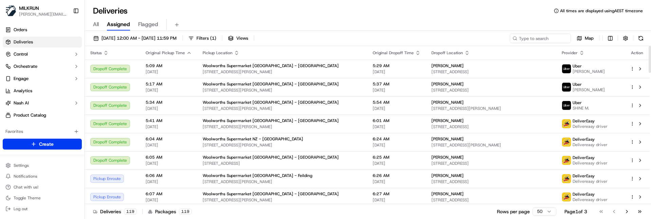
click at [343, 211] on div "Deliveries 119 Packages 119 Rows per page 50 Page 1 of 3 Go to first page Go to…" at bounding box center [368, 211] width 566 height 15
click at [160, 39] on span "[DATE] 12:00 AM - [DATE] 11:59 PM" at bounding box center [138, 38] width 75 height 6
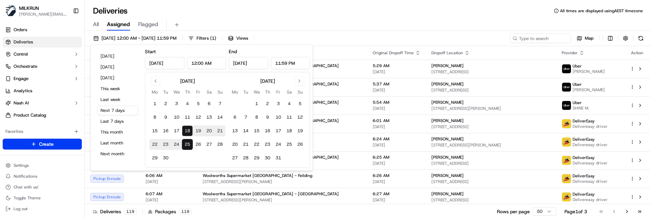
click at [187, 130] on button "18" at bounding box center [187, 131] width 11 height 11
type input "Sep 18, 2025"
click at [187, 130] on button "18" at bounding box center [187, 131] width 11 height 11
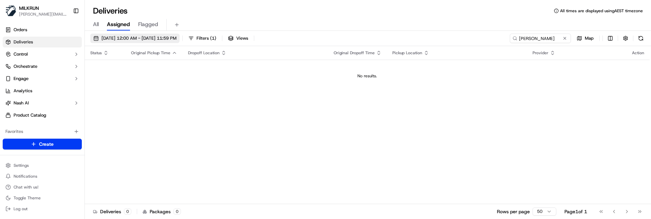
click at [152, 38] on span "18/09/2025 12:00 AM - 25/09/2025 11:59 PM" at bounding box center [138, 38] width 75 height 6
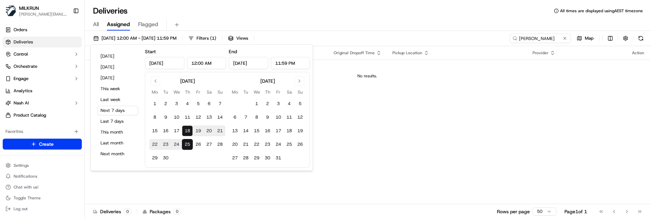
click at [186, 130] on button "18" at bounding box center [187, 131] width 11 height 11
type input "Sep 18, 2025"
click at [186, 130] on button "18" at bounding box center [187, 131] width 11 height 11
click at [566, 37] on button at bounding box center [564, 38] width 7 height 7
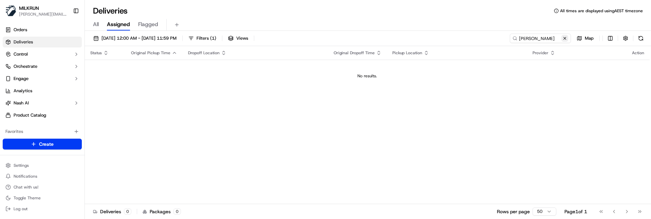
click at [566, 37] on button at bounding box center [564, 38] width 7 height 7
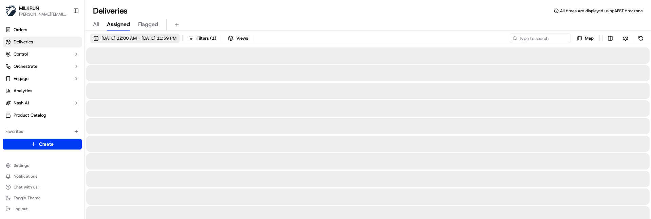
click at [133, 39] on span "[DATE] 12:00 AM - [DATE] 11:59 PM" at bounding box center [138, 38] width 75 height 6
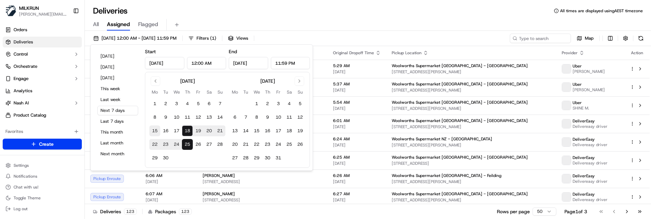
click at [157, 131] on button "15" at bounding box center [154, 131] width 11 height 11
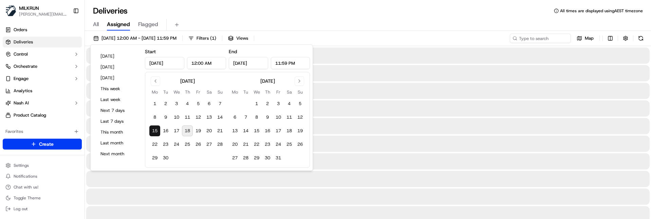
type input "Sep 15, 2025"
click at [241, 17] on div "All Assigned Flagged" at bounding box center [368, 23] width 566 height 15
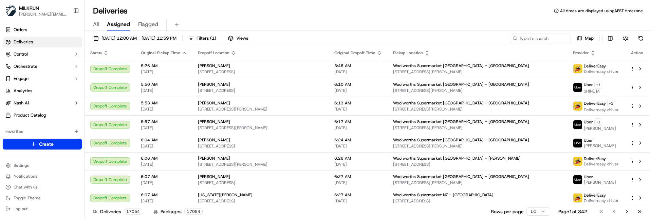
click at [351, 19] on div "All Assigned Flagged" at bounding box center [368, 25] width 566 height 12
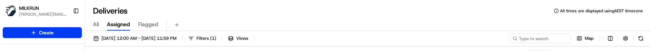
drag, startPoint x: 419, startPoint y: 18, endPoint x: 419, endPoint y: 15, distance: 3.5
click at [419, 18] on div "All Assigned Flagged" at bounding box center [368, 23] width 566 height 15
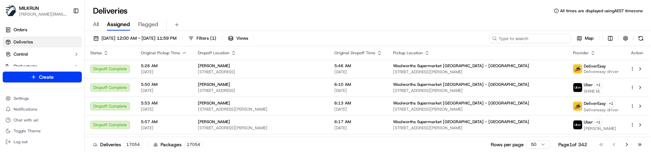
click at [531, 41] on input at bounding box center [529, 39] width 81 height 10
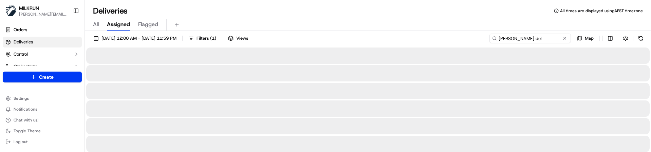
type input "[PERSON_NAME]"
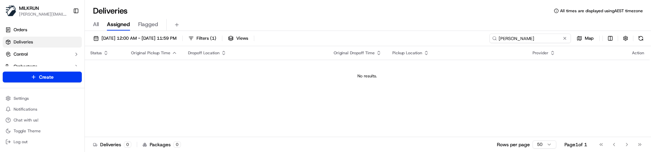
drag, startPoint x: 529, startPoint y: 39, endPoint x: 405, endPoint y: 36, distance: 124.6
click at [405, 36] on div "15/09/2025 12:00 AM - 15/09/2025 11:59 PM Filters ( 1 ) Views hannah delo Map" at bounding box center [368, 40] width 566 height 13
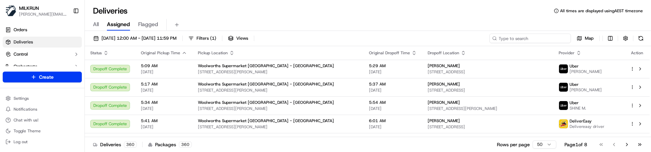
click at [521, 39] on input at bounding box center [529, 39] width 81 height 10
paste input "hannah delo"
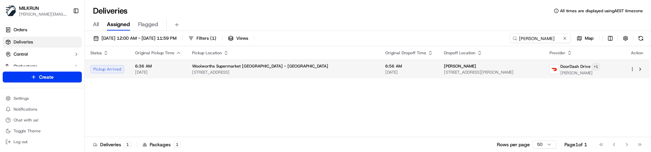
click at [597, 67] on html "MILKRUN marcellina.berwick@woolworths.co.nz Toggle Sidebar Orders Deliveries Co…" at bounding box center [325, 76] width 651 height 152
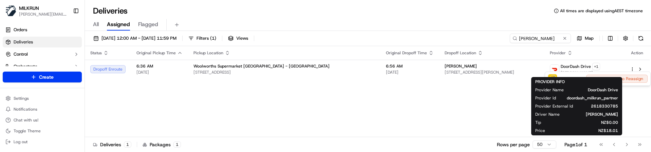
drag, startPoint x: 468, startPoint y: 113, endPoint x: 484, endPoint y: 91, distance: 27.2
click at [468, 112] on html "MILKRUN marcellina.berwick@woolworths.co.nz Toggle Sidebar Orders Deliveries Co…" at bounding box center [325, 76] width 651 height 152
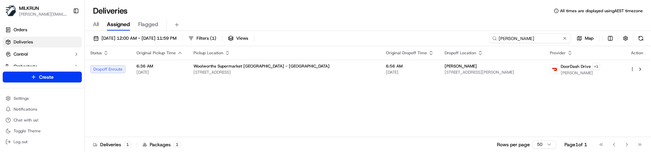
drag, startPoint x: 547, startPoint y: 36, endPoint x: 435, endPoint y: 37, distance: 111.3
click at [435, 37] on div "18/09/2025 12:00 AM - 25/09/2025 11:59 PM Filters ( 1 ) Views hannah delo Map" at bounding box center [368, 40] width 566 height 13
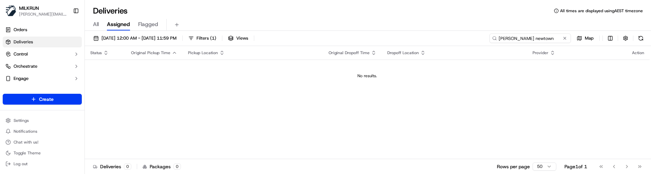
drag, startPoint x: 536, startPoint y: 40, endPoint x: 528, endPoint y: 39, distance: 8.7
click at [528, 39] on input "tiffany newtown" at bounding box center [529, 39] width 81 height 10
drag, startPoint x: 342, startPoint y: 129, endPoint x: 390, endPoint y: 117, distance: 48.9
click at [343, 129] on div "Status Original Pickup Time Pickup Location Original Dropoff Time Dropoff Locat…" at bounding box center [367, 102] width 565 height 113
drag, startPoint x: 556, startPoint y: 39, endPoint x: 513, endPoint y: 38, distance: 42.8
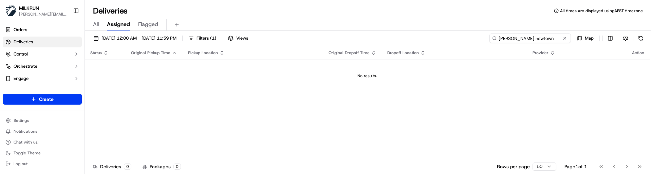
click at [513, 38] on input "tiffany newtown" at bounding box center [529, 39] width 81 height 10
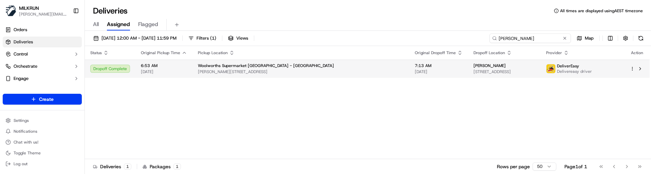
type input "tiffany"
click at [473, 70] on span "84 Riverstone Drive, Rolleston, Canterbury Region 7614, NZ" at bounding box center [504, 71] width 62 height 5
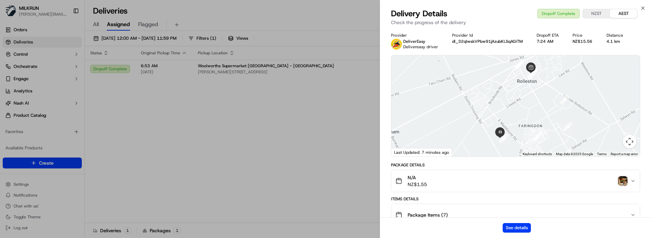
click at [624, 180] on img "button" at bounding box center [623, 181] width 10 height 10
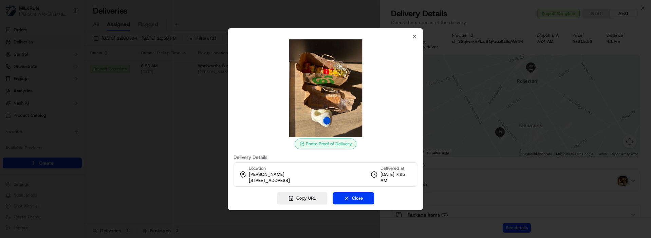
click at [244, 198] on div "Copy URL Close" at bounding box center [325, 198] width 184 height 12
drag, startPoint x: 415, startPoint y: 33, endPoint x: 402, endPoint y: 38, distance: 13.7
click at [415, 35] on icon "button" at bounding box center [414, 36] width 3 height 3
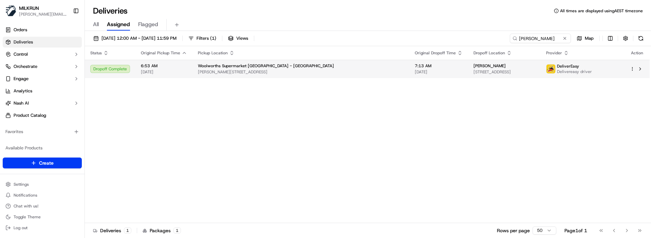
click at [481, 69] on div "tiffany newton" at bounding box center [504, 65] width 62 height 5
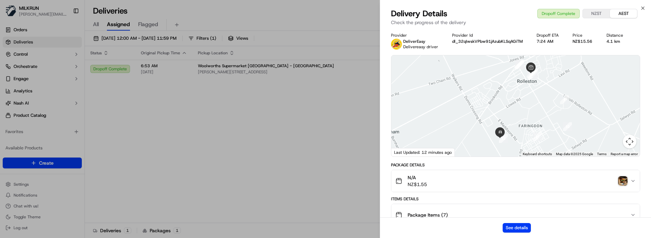
click at [623, 181] on img "button" at bounding box center [623, 181] width 10 height 10
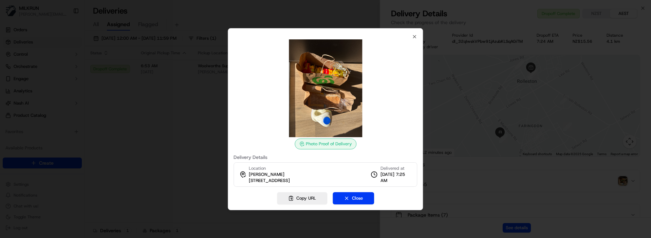
click at [206, 203] on div at bounding box center [325, 119] width 651 height 238
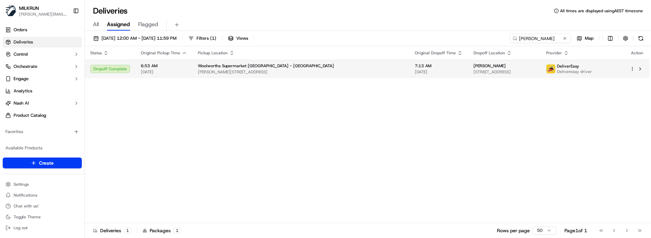
click at [631, 69] on html "MILKRUN marcellina.berwick@woolworths.co.nz Toggle Sidebar Orders Deliveries Co…" at bounding box center [325, 119] width 651 height 238
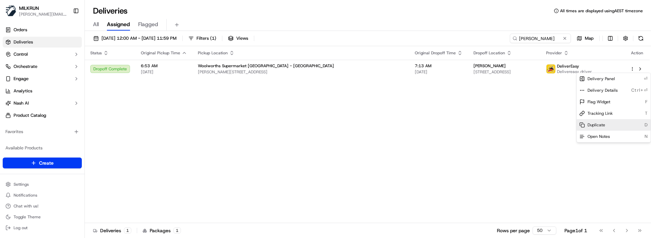
click at [599, 126] on span "Duplicate" at bounding box center [596, 124] width 18 height 5
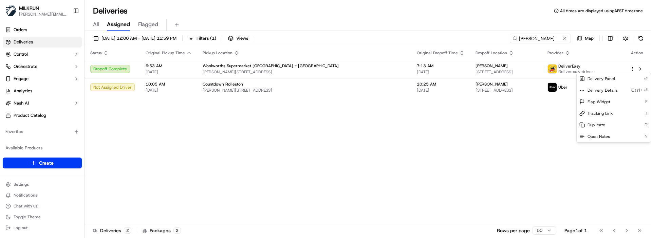
click at [173, 117] on html "MILKRUN marcellina.berwick@woolworths.co.nz Toggle Sidebar Orders Deliveries Co…" at bounding box center [325, 119] width 651 height 238
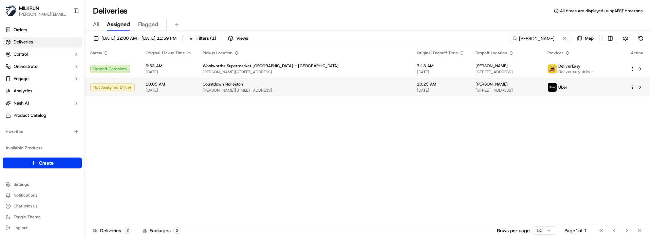
click at [632, 88] on html "MILKRUN marcellina.berwick@woolworths.co.nz Toggle Sidebar Orders Deliveries Co…" at bounding box center [325, 119] width 651 height 238
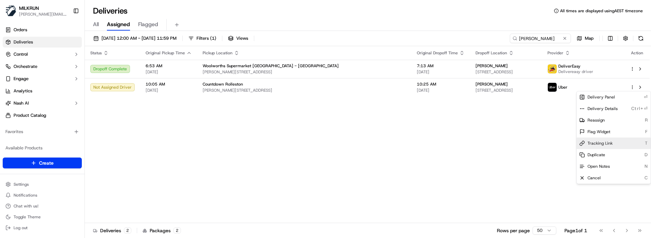
click at [602, 143] on span "Tracking Link" at bounding box center [599, 142] width 25 height 5
click at [407, 193] on html "MILKRUN marcellina.berwick@woolworths.co.nz Toggle Sidebar Orders Deliveries Co…" at bounding box center [325, 119] width 651 height 238
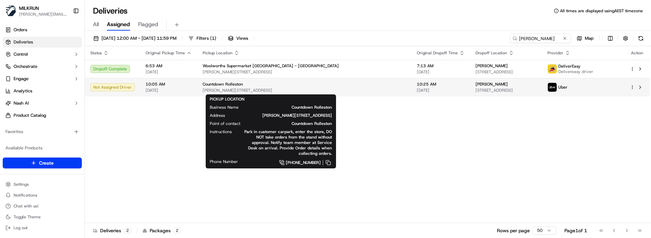
click at [328, 89] on span "[PERSON_NAME][STREET_ADDRESS]" at bounding box center [304, 90] width 203 height 5
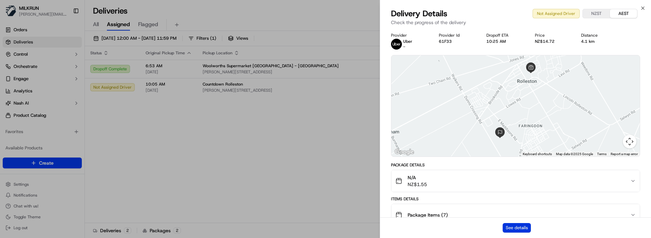
click at [508, 219] on button "See details" at bounding box center [517, 228] width 28 height 10
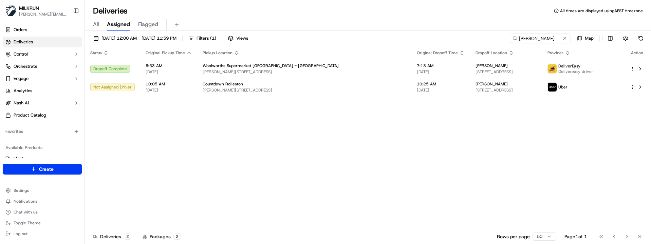
drag, startPoint x: 200, startPoint y: 124, endPoint x: 171, endPoint y: 17, distance: 111.0
click at [565, 38] on button at bounding box center [564, 38] width 7 height 7
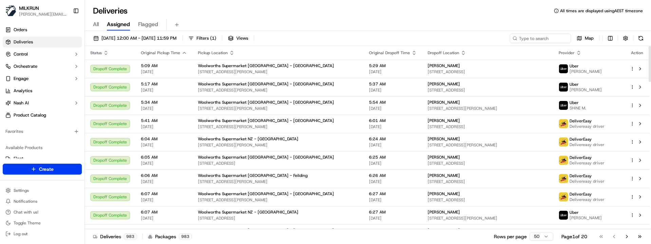
drag, startPoint x: 441, startPoint y: 235, endPoint x: 439, endPoint y: 231, distance: 4.3
click at [441, 219] on div "Deliveries 983 Packages 983 Rows per page 50 Page 1 of 20 Go to first page Go t…" at bounding box center [368, 236] width 566 height 15
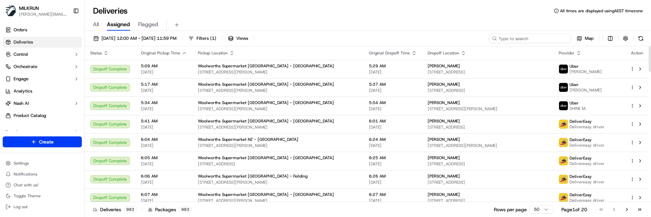
click at [535, 38] on input at bounding box center [529, 39] width 81 height 10
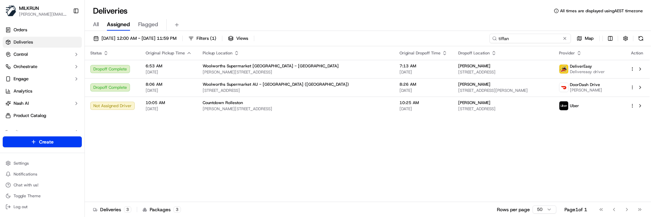
drag, startPoint x: 535, startPoint y: 38, endPoint x: 437, endPoint y: 34, distance: 98.5
click at [437, 34] on div "18/09/2025 12:00 AM - 25/09/2025 11:59 PM Filters ( 1 ) Views tiffan Map" at bounding box center [368, 40] width 566 height 13
type input "partrid"
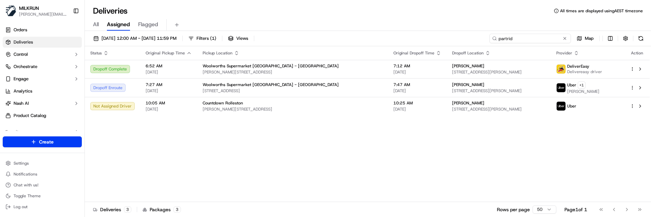
drag, startPoint x: 541, startPoint y: 36, endPoint x: 371, endPoint y: 40, distance: 170.1
click at [372, 40] on div "18/09/2025 12:00 AM - 25/09/2025 11:59 PM Filters ( 1 ) Views partrid Map" at bounding box center [368, 40] width 566 height 13
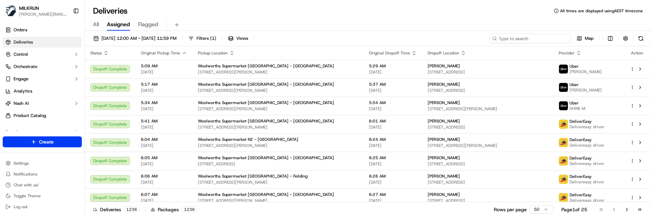
click at [512, 38] on input at bounding box center [529, 39] width 81 height 10
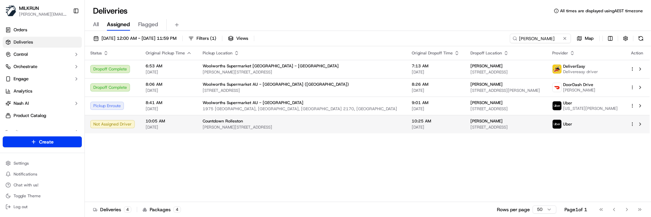
click at [632, 125] on html "MILKRUN marcellina.berwick@woolworths.co.nz Toggle Sidebar Orders Deliveries Co…" at bounding box center [325, 108] width 651 height 217
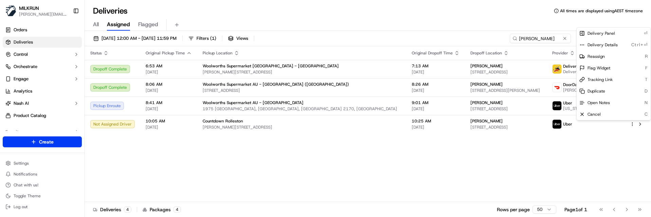
click at [449, 119] on html "MILKRUN marcellina.berwick@woolworths.co.nz Toggle Sidebar Orders Deliveries Co…" at bounding box center [325, 108] width 651 height 217
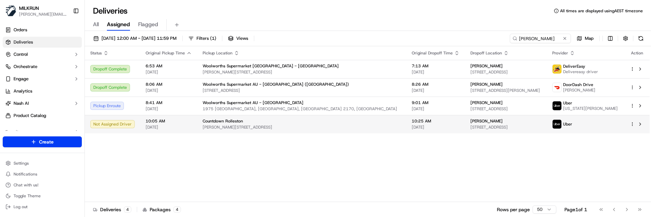
click at [470, 124] on div "[PERSON_NAME]" at bounding box center [505, 120] width 71 height 5
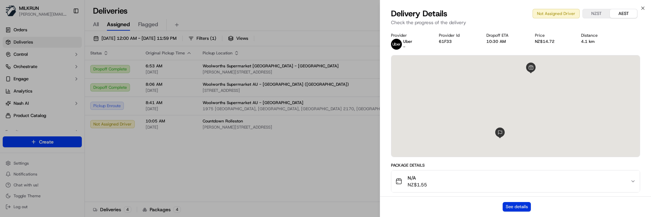
click at [513, 207] on button "See details" at bounding box center [517, 207] width 28 height 10
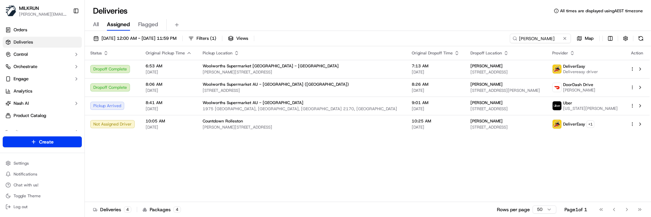
click at [129, 161] on div "Status Original Pickup Time Pickup Location Original Dropoff Time Dropoff Locat…" at bounding box center [367, 123] width 565 height 155
click at [306, 148] on div "Status Original Pickup Time Pickup Location Original Dropoff Time Dropoff Locat…" at bounding box center [367, 123] width 565 height 155
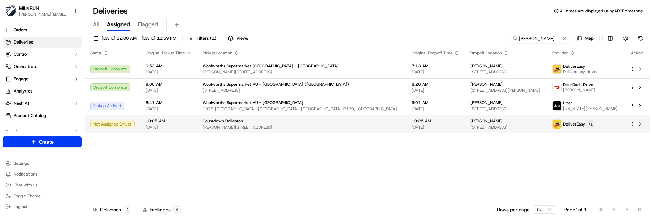
click at [602, 124] on html "MILKRUN marcellina.berwick@woolworths.co.nz Toggle Sidebar Orders Deliveries Co…" at bounding box center [325, 108] width 651 height 217
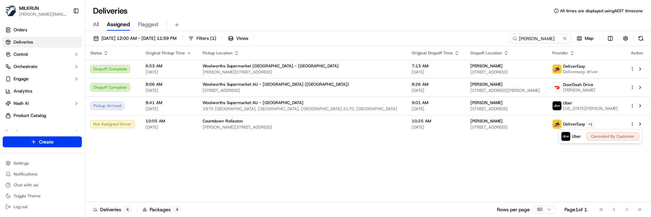
click at [395, 167] on html "MILKRUN marcellina.berwick@woolworths.co.nz Toggle Sidebar Orders Deliveries Co…" at bounding box center [325, 108] width 651 height 217
click at [548, 40] on input "tiffany" at bounding box center [529, 39] width 81 height 10
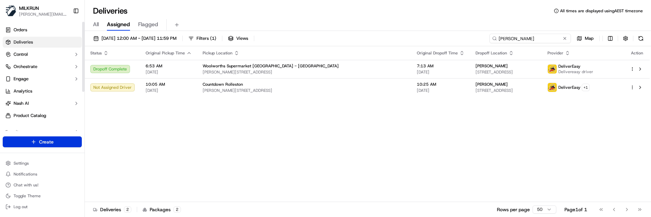
type input "tiffany newton"
click at [57, 140] on html "MILKRUN marcellina.berwick@woolworths.co.nz Toggle Sidebar Orders Deliveries Co…" at bounding box center [325, 108] width 651 height 217
click at [116, 155] on link "Delivery" at bounding box center [123, 154] width 76 height 12
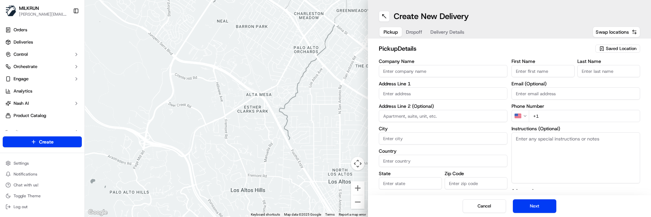
drag, startPoint x: 392, startPoint y: 204, endPoint x: 407, endPoint y: 195, distance: 18.3
click at [392, 204] on div "Cancel Next" at bounding box center [509, 206] width 283 height 22
click at [618, 48] on span "Saved Location" at bounding box center [621, 48] width 31 height 6
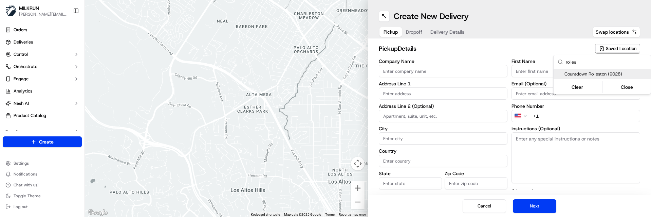
type input "rolles"
click at [601, 74] on span "Countdown Rolleston (9028)" at bounding box center [605, 74] width 83 height 6
type input "Countdown Rolleston"
type input "McCauley St & Rolleston Dr"
type input "Rolleston"
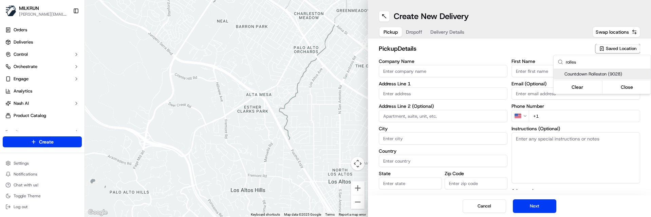
type input "NZ"
type input "Canterbury"
type input "7614"
type input "+64 3 347 8264"
type textarea "Park in customer carpark, enter the store, DO NOT take orders from the stand wi…"
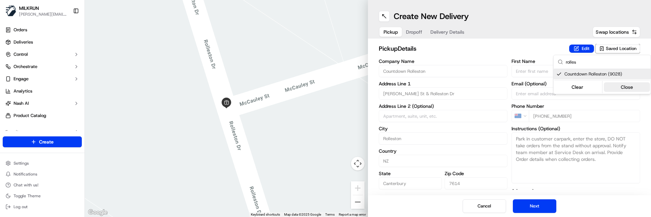
click at [626, 85] on button "Close" at bounding box center [627, 87] width 46 height 10
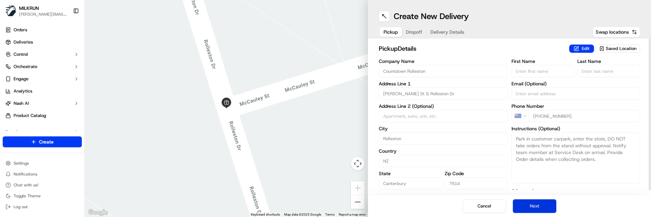
click at [532, 204] on button "Next" at bounding box center [534, 206] width 43 height 14
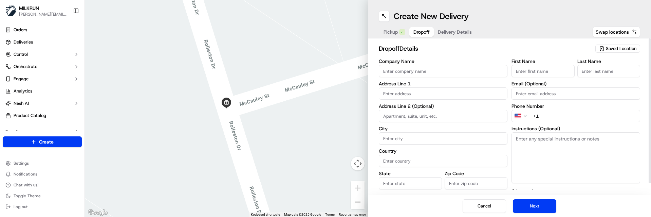
drag, startPoint x: 586, startPoint y: 202, endPoint x: 584, endPoint y: 190, distance: 12.3
click at [586, 202] on div "Cancel Next" at bounding box center [509, 206] width 283 height 22
click at [542, 71] on input "First Name" at bounding box center [542, 71] width 63 height 12
paste input "tiffany newton"
drag, startPoint x: 520, startPoint y: 71, endPoint x: 490, endPoint y: 71, distance: 29.2
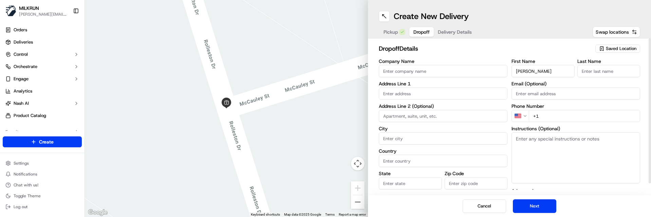
click at [491, 71] on div "Company Name Address Line 1 Address Line 2 (Optional) City Country State Zip Co…" at bounding box center [509, 130] width 261 height 143
drag, startPoint x: 531, startPoint y: 74, endPoint x: 574, endPoint y: 71, distance: 42.9
click at [574, 71] on input "Tiffany newton" at bounding box center [542, 71] width 63 height 12
type input "Tiffany"
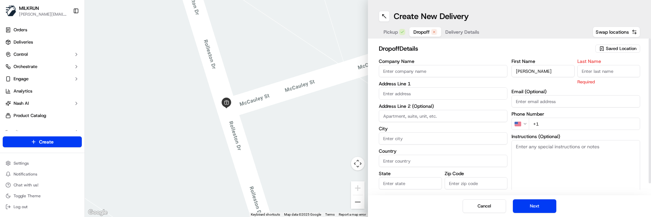
click at [610, 73] on input "Last Name" at bounding box center [608, 71] width 63 height 12
paste input "newton"
click at [584, 73] on input "newton" at bounding box center [608, 71] width 63 height 12
type input "Newton"
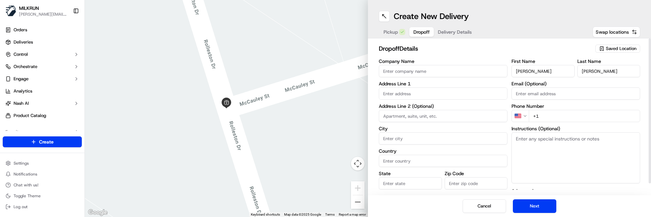
drag, startPoint x: 411, startPoint y: 209, endPoint x: 411, endPoint y: 199, distance: 9.8
click at [411, 209] on div "Cancel Next" at bounding box center [509, 206] width 283 height 22
click at [390, 92] on input "text" at bounding box center [443, 93] width 129 height 12
paste input "84 Riverstone Drive"
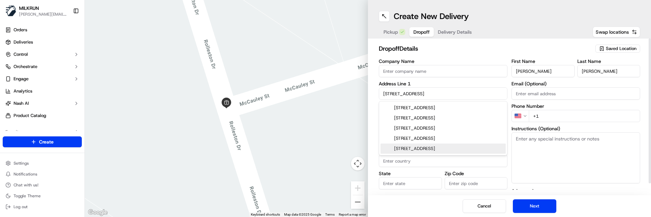
drag, startPoint x: 564, startPoint y: 162, endPoint x: 542, endPoint y: 151, distance: 24.7
click at [564, 162] on textarea "Instructions (Optional)" at bounding box center [575, 157] width 129 height 51
drag, startPoint x: 441, startPoint y: 93, endPoint x: 289, endPoint y: 91, distance: 152.0
click at [290, 92] on div "← Move left → Move right ↑ Move up ↓ Move down + Zoom in - Zoom out Home Jump l…" at bounding box center [368, 108] width 566 height 217
paste input ", Rolleston Canterbury Region 7614"
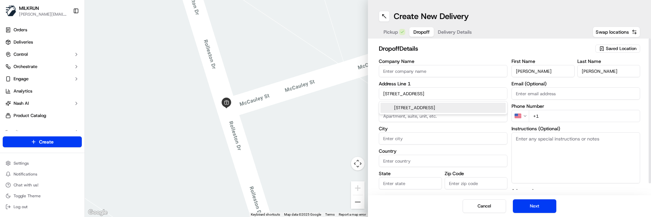
click at [412, 111] on div "84 Riverstone Drive, Rolleston 7614, Canterbury Region, New Zealand" at bounding box center [442, 107] width 125 height 10
type input "84 Riverstone Drive, Rolleston 7614, New Zealand"
type input "Rolleston"
type input "New Zealand"
type input "Canterbury Region"
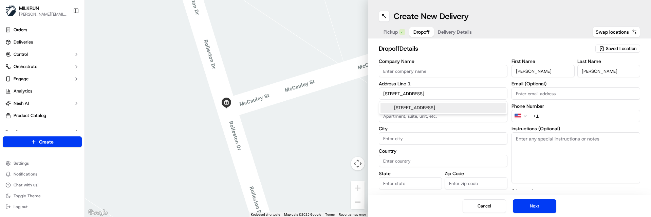
type input "7614"
type input "84 Riverstone Drive"
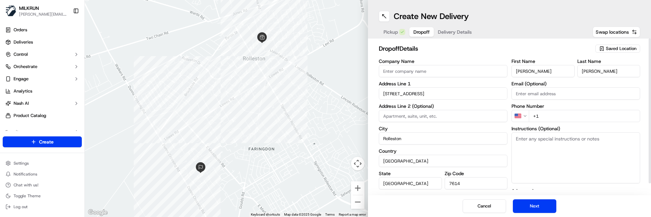
click at [540, 145] on textarea "Instructions (Optional)" at bounding box center [575, 157] width 129 height 51
drag, startPoint x: 546, startPoint y: 116, endPoint x: 474, endPoint y: 107, distance: 72.5
click at [477, 107] on div "Company Name Address Line 1 84 Riverstone Drive Address Line 2 (Optional) City …" at bounding box center [509, 130] width 261 height 143
paste input "27 934 5258"
type input "+64 27 934 5258"
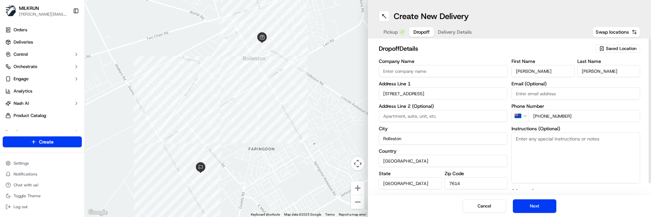
click at [530, 156] on textarea "Instructions (Optional)" at bounding box center [575, 157] width 129 height 51
click at [535, 161] on textarea "Instructions (Optional)" at bounding box center [575, 157] width 129 height 51
paste textarea "Deliver to me"
type textarea "Deliver to me"
click at [538, 201] on button "Next" at bounding box center [534, 206] width 43 height 14
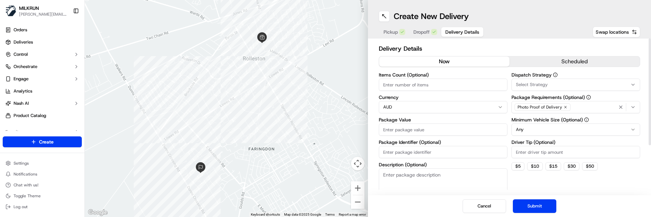
drag, startPoint x: 409, startPoint y: 210, endPoint x: 409, endPoint y: 202, distance: 8.1
click at [409, 210] on div "Cancel Submit" at bounding box center [509, 206] width 283 height 22
click at [411, 82] on input "Items Count (Optional)" at bounding box center [443, 84] width 129 height 12
type input "7"
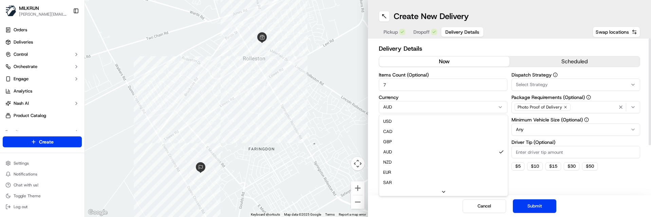
click at [395, 108] on html "MILKRUN marcellina.berwick@woolworths.co.nz Toggle Sidebar Orders Deliveries Co…" at bounding box center [325, 108] width 651 height 217
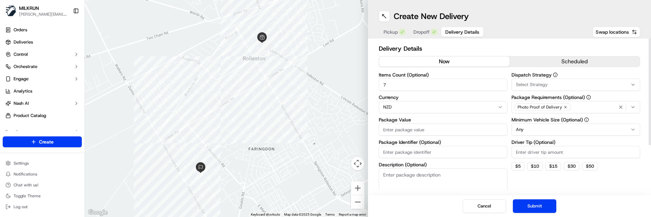
click at [411, 133] on input "Package Value" at bounding box center [443, 129] width 129 height 12
type input "60"
click at [535, 204] on button "Submit" at bounding box center [534, 206] width 43 height 14
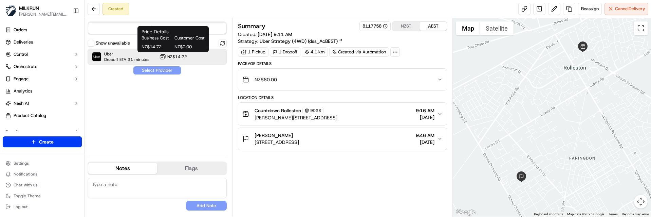
click at [170, 54] on button "NZ$14.72" at bounding box center [173, 56] width 28 height 7
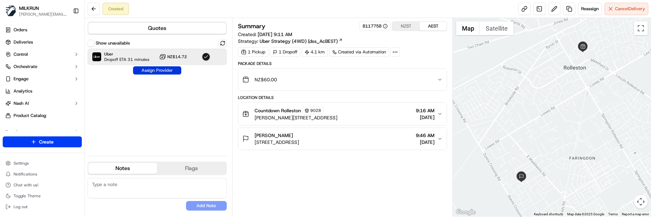
click at [170, 71] on button "Assign Provider" at bounding box center [157, 70] width 48 height 8
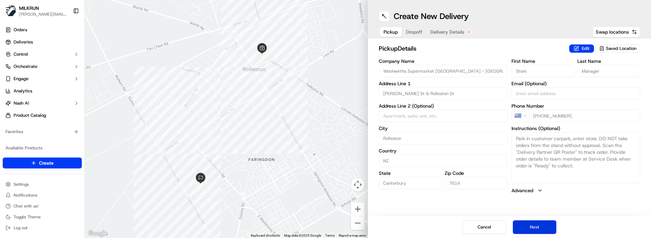
click at [527, 222] on button "Next" at bounding box center [534, 227] width 43 height 14
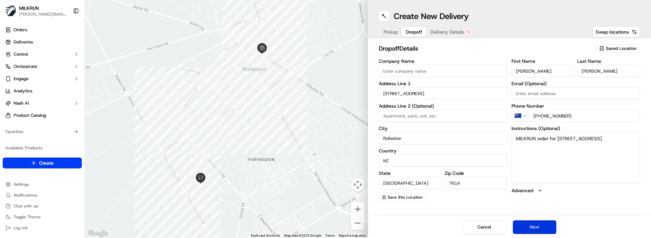
click at [527, 222] on button "Next" at bounding box center [534, 227] width 43 height 14
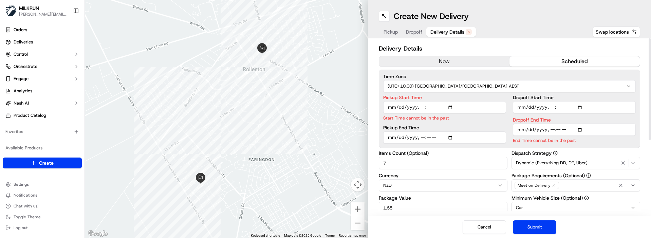
click at [421, 108] on input "Pickup Start Time" at bounding box center [444, 107] width 123 height 12
type input "[DATE]T10:05"
click at [550, 129] on input "Dropoff End Time" at bounding box center [574, 130] width 123 height 12
click at [555, 129] on input "Dropoff End Time" at bounding box center [574, 130] width 123 height 12
click at [563, 130] on input "Dropoff End Time" at bounding box center [574, 130] width 123 height 12
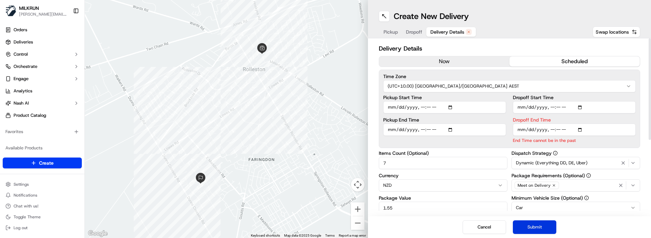
click at [542, 221] on button "Submit" at bounding box center [534, 227] width 43 height 14
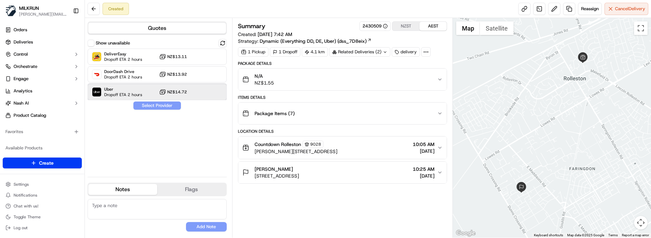
click at [124, 92] on span "Dropoff ETA 2 hours" at bounding box center [123, 94] width 38 height 5
click at [143, 102] on button "Assign Provider" at bounding box center [157, 105] width 48 height 8
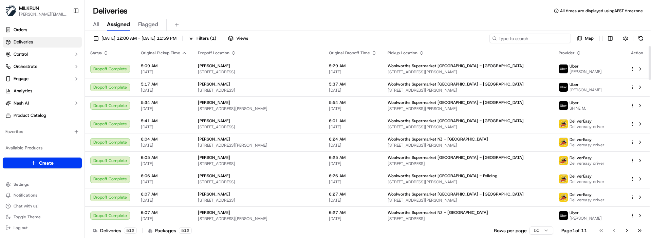
click at [524, 37] on input at bounding box center [529, 39] width 81 height 10
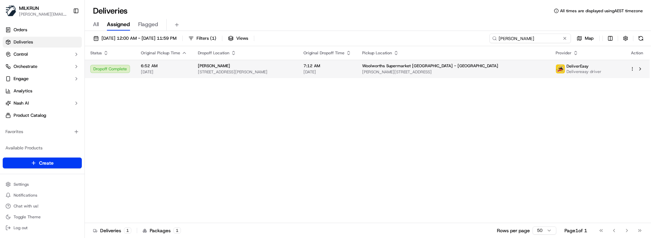
type input "mikaela"
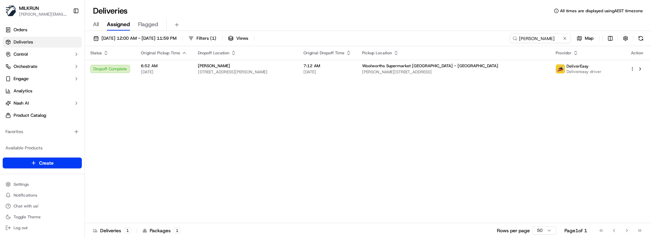
drag, startPoint x: 312, startPoint y: 105, endPoint x: 394, endPoint y: 102, distance: 82.8
click at [312, 105] on div "Status Original Pickup Time Dropoff Location Original Dropoff Time Pickup Locat…" at bounding box center [367, 134] width 565 height 177
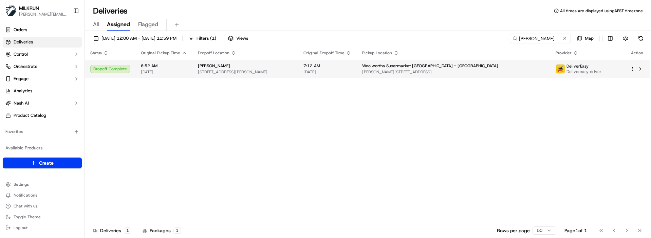
click at [632, 70] on html "MILKRUN marcellina.berwick@woolworths.co.nz Toggle Sidebar Orders Deliveries Co…" at bounding box center [325, 119] width 651 height 238
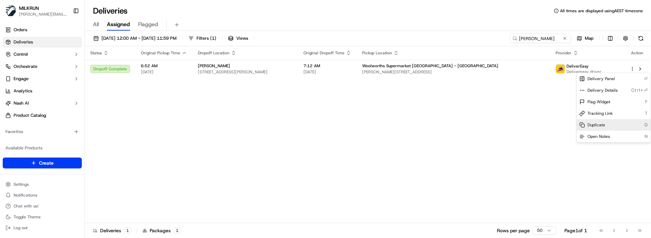
click at [622, 120] on div "Duplicate D" at bounding box center [614, 125] width 74 height 12
click at [210, 118] on html "MILKRUN marcellina.berwick@woolworths.co.nz Toggle Sidebar Orders Deliveries Co…" at bounding box center [325, 119] width 651 height 238
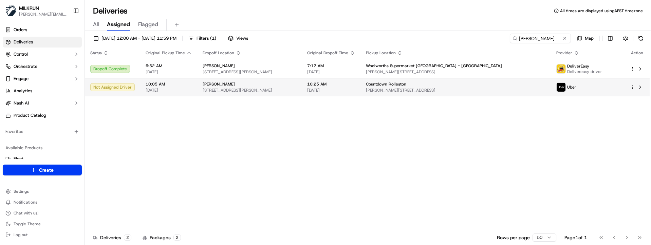
click at [521, 90] on span "[PERSON_NAME][STREET_ADDRESS]" at bounding box center [456, 90] width 180 height 5
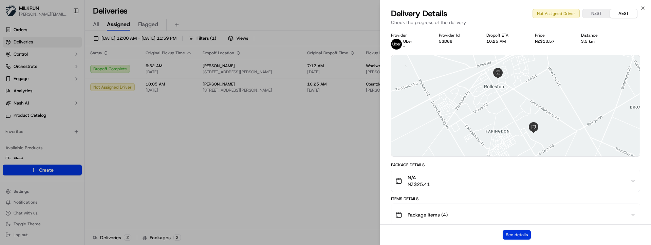
click at [524, 237] on button "See details" at bounding box center [517, 235] width 28 height 10
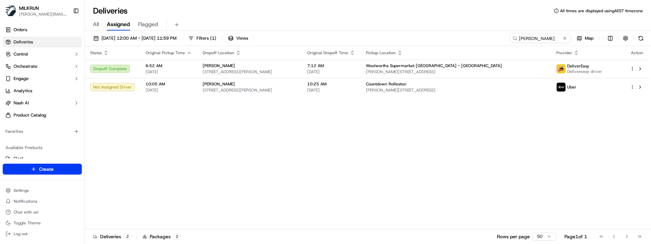
click at [205, 136] on div "Status Original Pickup Time Dropoff Location Original Dropoff Time Pickup Locat…" at bounding box center [367, 137] width 565 height 183
click at [564, 39] on button at bounding box center [564, 38] width 7 height 7
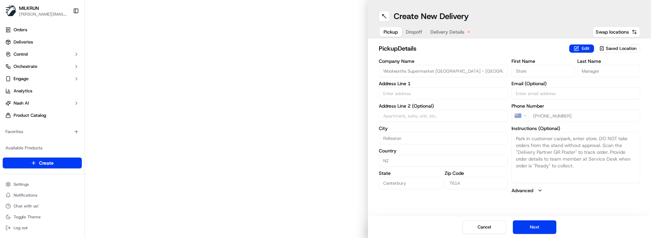
type input "[PERSON_NAME] St & Rolleston Dr"
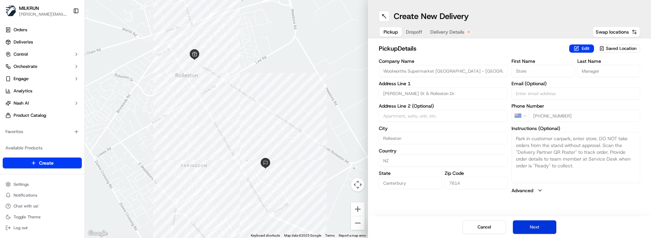
click at [531, 225] on button "Next" at bounding box center [534, 227] width 43 height 14
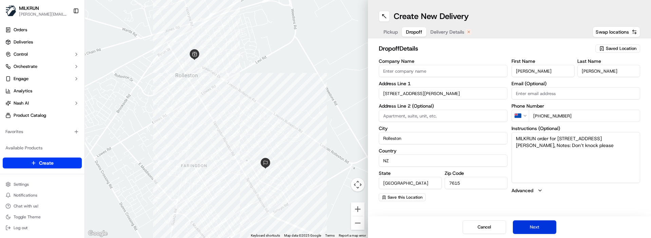
click at [531, 225] on button "Next" at bounding box center [534, 227] width 43 height 14
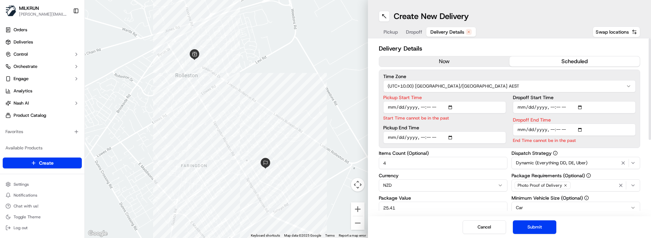
click at [420, 108] on input "Pickup Start Time" at bounding box center [444, 107] width 123 height 12
type input "[DATE]T10:05"
click at [551, 129] on input "Dropoff End Time" at bounding box center [574, 130] width 123 height 12
click at [561, 129] on input "Dropoff End Time" at bounding box center [574, 130] width 123 height 12
click at [558, 129] on input "Dropoff End Time" at bounding box center [574, 130] width 123 height 12
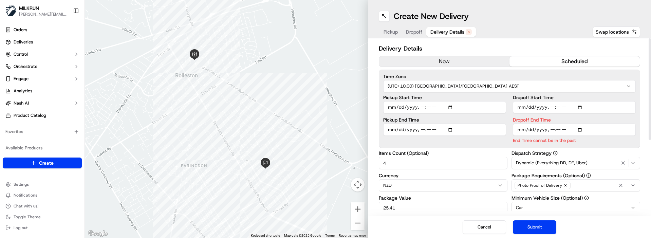
click at [563, 129] on input "Dropoff End Time" at bounding box center [574, 130] width 123 height 12
click at [550, 226] on button "Submit" at bounding box center [534, 227] width 43 height 14
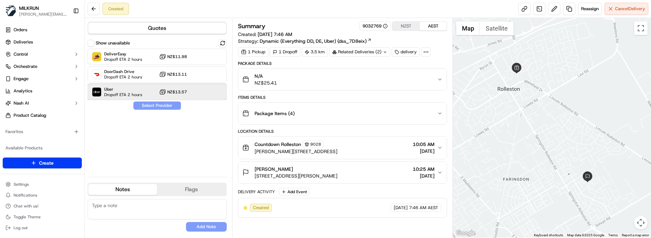
click at [125, 89] on span "Uber" at bounding box center [123, 89] width 38 height 5
drag, startPoint x: 147, startPoint y: 105, endPoint x: 170, endPoint y: 106, distance: 23.1
click at [147, 106] on button "Assign Provider" at bounding box center [157, 105] width 48 height 8
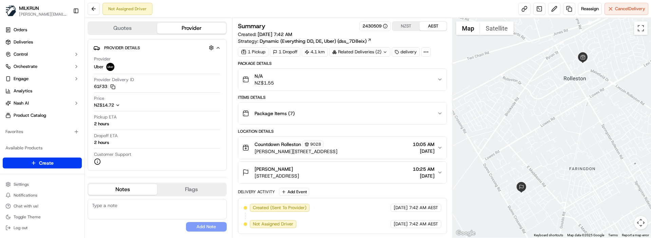
click at [134, 189] on button "Notes" at bounding box center [122, 189] width 69 height 11
click at [141, 208] on textarea at bounding box center [157, 209] width 139 height 20
paste textarea "Good XXX Team🌞️Please NOTE the delivery instructions & kindly contact the custo…"
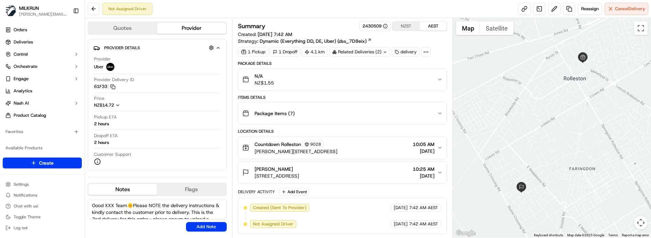
drag, startPoint x: 114, startPoint y: 203, endPoint x: 87, endPoint y: 203, distance: 26.5
click at [87, 203] on div "Quotes Provider Provider Details Hidden ( 2 ) Provider Uber Provider Delivery I…" at bounding box center [158, 128] width 147 height 220
type textarea "Morena & Good Morning Team🌞️Please NOTE the delivery instructions & kindly cont…"
click at [204, 226] on button "Add Note" at bounding box center [206, 227] width 41 height 10
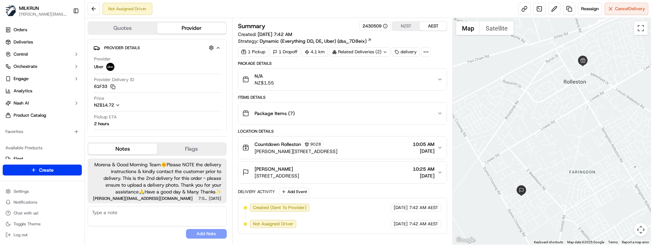
click at [171, 184] on span "Morena & Good Morning Team🌞️Please NOTE the delivery instructions & kindly cont…" at bounding box center [157, 178] width 128 height 34
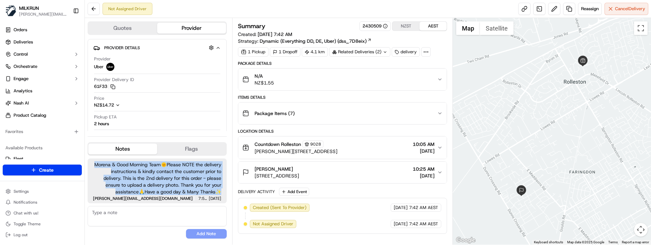
drag, startPoint x: 220, startPoint y: 193, endPoint x: 90, endPoint y: 162, distance: 133.5
click at [90, 162] on div "Morena & Good Morning Team🌞️Please NOTE the delivery instructions & kindly cont…" at bounding box center [157, 180] width 139 height 45
copy span "Morena & Good Morning Team🌞️Please NOTE the delivery instructions & kindly cont…"
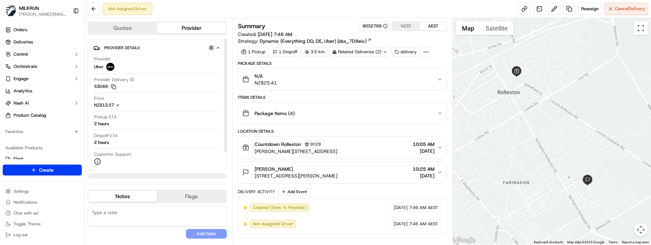
click at [137, 192] on button "Notes" at bounding box center [122, 196] width 69 height 11
click at [139, 216] on textarea at bounding box center [157, 216] width 139 height 20
paste textarea "Morena & Good Morning Team🌞️Please NOTE the delivery instructions & kindly cont…"
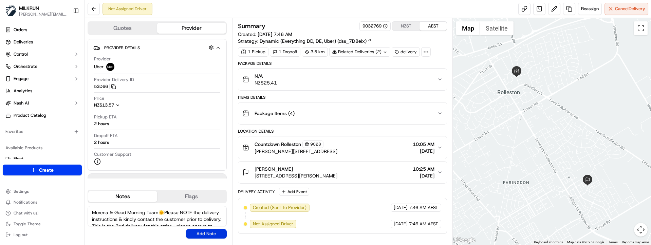
type textarea "Morena & Good Morning Team🌞️Please NOTE the delivery instructions & kindly cont…"
click at [195, 231] on button "Add Note" at bounding box center [206, 234] width 41 height 10
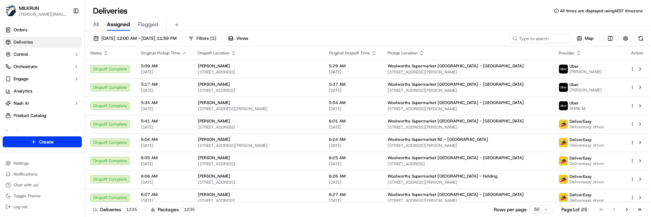
click at [306, 211] on div "Deliveries 1235 Packages 1235 Rows per page 50 Page 1 of 25 Go to first page Go…" at bounding box center [368, 208] width 566 height 15
click at [529, 40] on input at bounding box center [529, 39] width 81 height 10
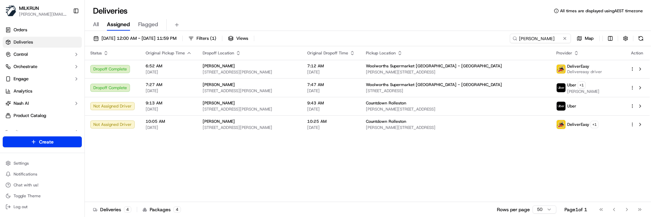
click at [466, 149] on div "Status Original Pickup Time Dropoff Location Original Dropoff Time Pickup Locat…" at bounding box center [367, 123] width 565 height 155
click at [520, 38] on input "[PERSON_NAME]" at bounding box center [529, 39] width 81 height 10
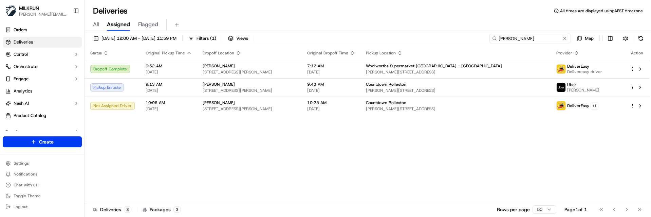
type input "[PERSON_NAME]"
click at [424, 139] on div "Status Original Pickup Time Dropoff Location Original Dropoff Time Pickup Locat…" at bounding box center [367, 123] width 565 height 155
click at [203, 108] on span "[STREET_ADDRESS][PERSON_NAME]" at bounding box center [250, 108] width 94 height 5
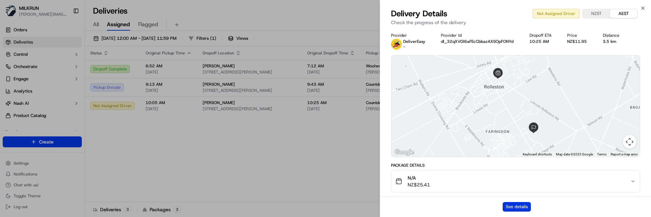
click at [511, 208] on button "See details" at bounding box center [517, 207] width 28 height 10
drag, startPoint x: 219, startPoint y: 131, endPoint x: 221, endPoint y: 126, distance: 5.2
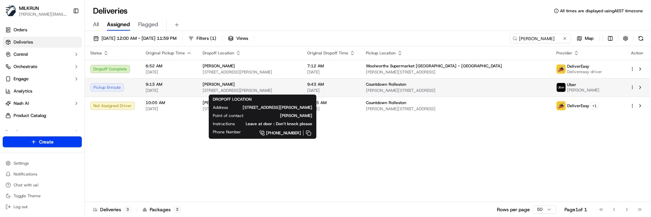
click at [231, 85] on span "Mikaela Partridge" at bounding box center [219, 83] width 32 height 5
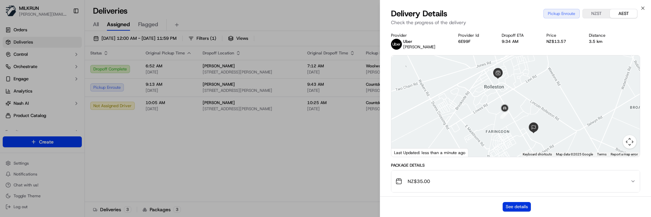
click at [515, 202] on button "See details" at bounding box center [517, 207] width 28 height 10
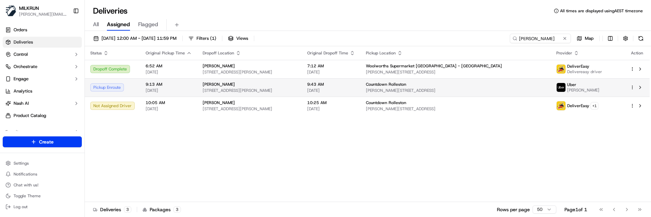
click at [586, 87] on div "Uber" at bounding box center [583, 84] width 32 height 5
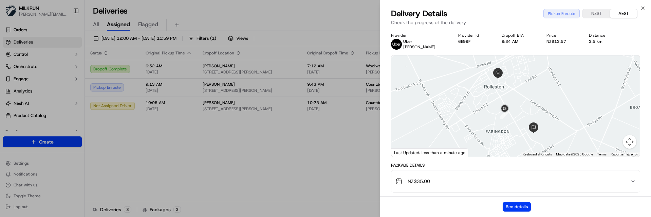
drag, startPoint x: 277, startPoint y: 163, endPoint x: 489, endPoint y: 136, distance: 214.5
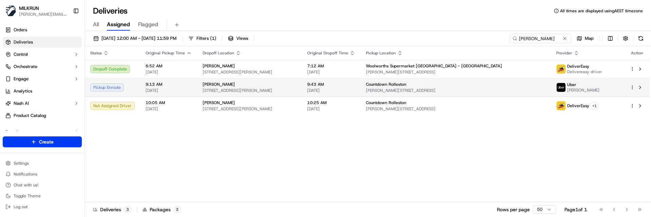
click at [633, 88] on html "MILKRUN marcellina.berwick@woolworths.co.nz Toggle Sidebar Orders Deliveries Co…" at bounding box center [325, 108] width 651 height 217
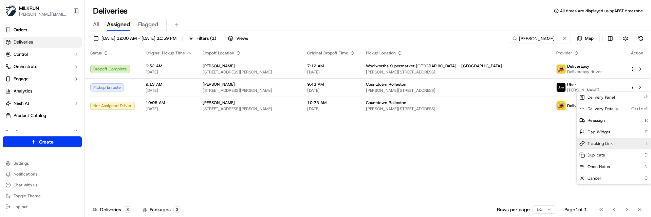
click at [610, 146] on span "Tracking Link" at bounding box center [599, 142] width 25 height 5
click at [246, 144] on html "MILKRUN marcellina.berwick@woolworths.co.nz Toggle Sidebar Orders Deliveries Co…" at bounding box center [325, 108] width 651 height 217
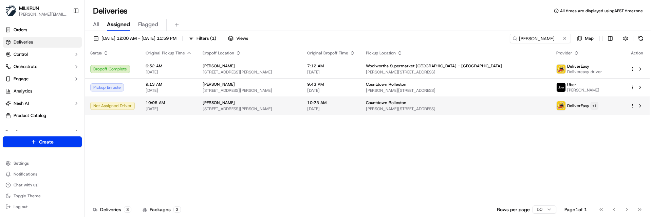
click at [602, 108] on html "MILKRUN marcellina.berwick@woolworths.co.nz Toggle Sidebar Orders Deliveries Co…" at bounding box center [325, 108] width 651 height 217
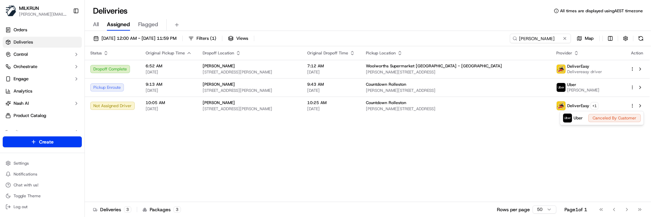
drag, startPoint x: 430, startPoint y: 155, endPoint x: 503, endPoint y: 149, distance: 74.0
click at [431, 155] on html "MILKRUN marcellina.berwick@woolworths.co.nz Toggle Sidebar Orders Deliveries Co…" at bounding box center [325, 108] width 651 height 217
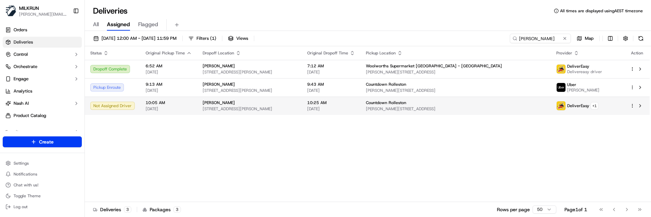
click at [633, 105] on html "MILKRUN marcellina.berwick@woolworths.co.nz Toggle Sidebar Orders Deliveries Co…" at bounding box center [325, 108] width 651 height 217
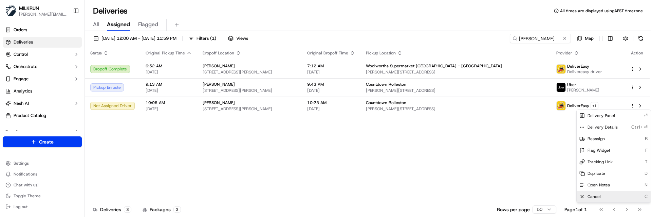
click at [603, 191] on div "Cancel C" at bounding box center [614, 196] width 74 height 12
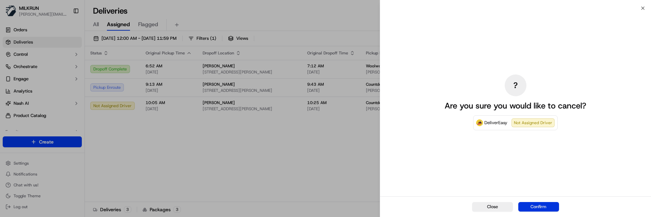
click at [538, 204] on button "Confirm" at bounding box center [538, 207] width 41 height 10
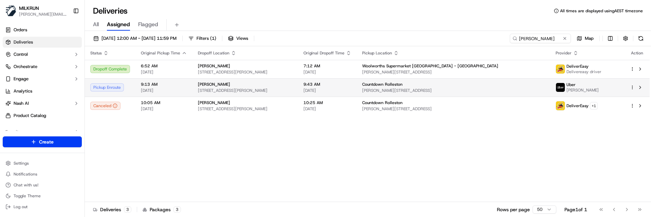
click at [237, 87] on div "Mikaela Partridge 61 Kate Sheppard Drive, Rolleston 7615, New Zealand" at bounding box center [245, 87] width 95 height 12
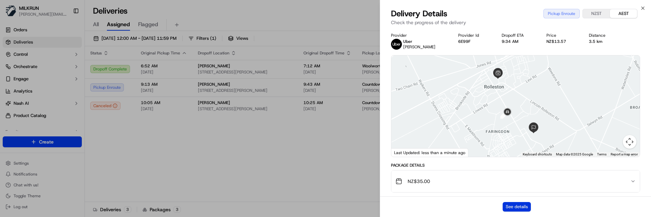
click at [516, 207] on button "See details" at bounding box center [517, 207] width 28 height 10
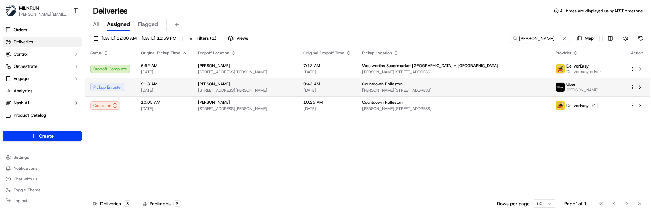
click at [185, 87] on span "9:13 AM" at bounding box center [164, 83] width 46 height 5
click at [247, 86] on div "Mikaela Partridge" at bounding box center [245, 83] width 95 height 5
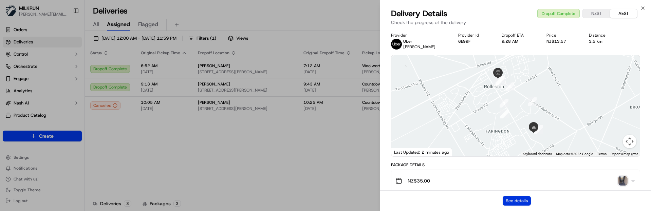
click at [521, 198] on button "See details" at bounding box center [517, 201] width 28 height 10
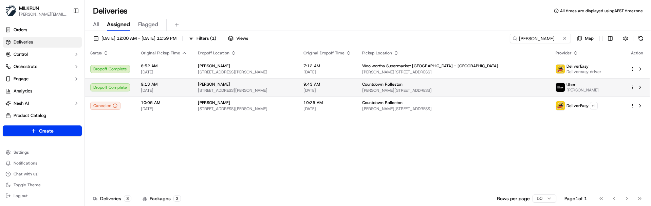
click at [351, 93] on span "18/09/2025" at bounding box center [327, 90] width 48 height 5
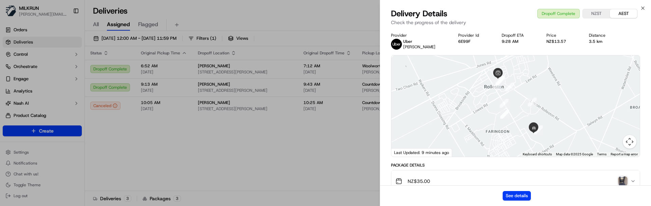
click at [620, 178] on img "button" at bounding box center [623, 181] width 10 height 10
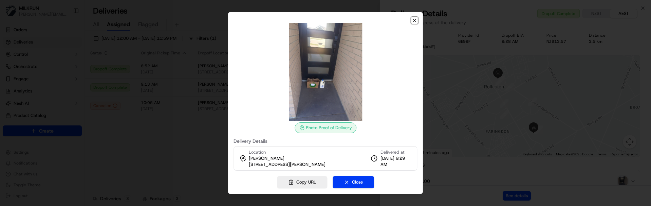
click at [415, 20] on icon "button" at bounding box center [414, 20] width 3 height 3
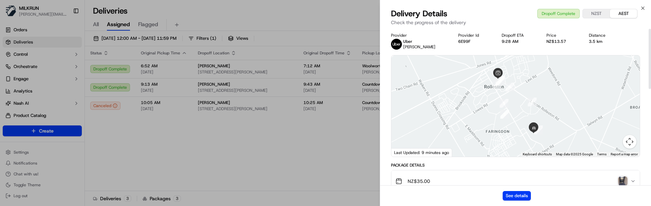
scroll to position [1, 0]
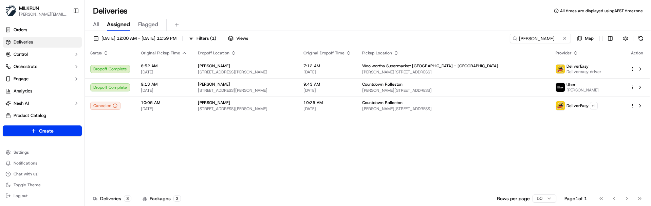
click at [366, 165] on div "Status Original Pickup Time Dropoff Location Original Dropoff Time Pickup Locat…" at bounding box center [367, 118] width 565 height 145
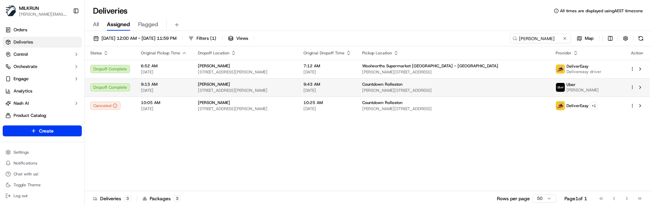
click at [351, 84] on span "9:43 AM" at bounding box center [327, 83] width 48 height 5
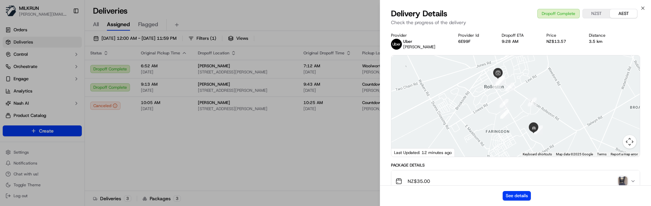
click at [623, 180] on img "button" at bounding box center [623, 181] width 10 height 10
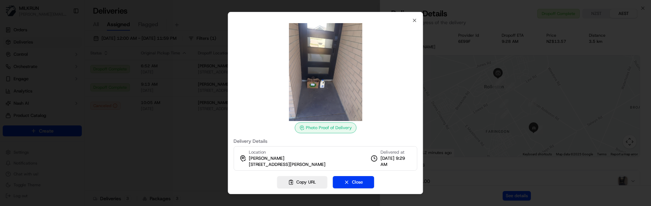
click at [321, 92] on img at bounding box center [326, 72] width 98 height 98
click at [413, 19] on icon "button" at bounding box center [414, 20] width 5 height 5
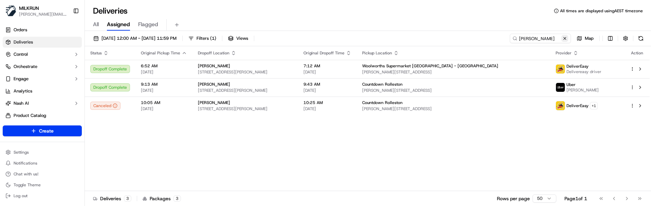
click at [565, 38] on button at bounding box center [564, 38] width 7 height 7
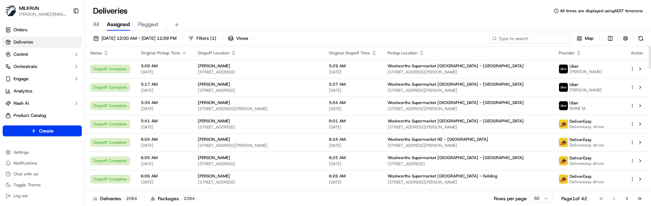
click at [523, 38] on input at bounding box center [529, 39] width 81 height 10
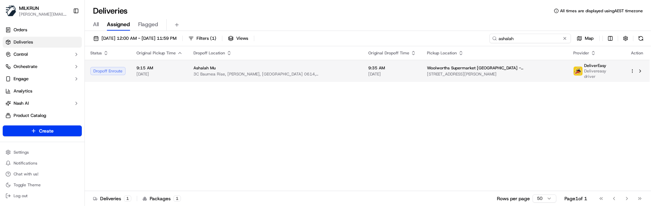
type input "ashalah"
click at [430, 71] on span "[STREET_ADDRESS][PERSON_NAME]" at bounding box center [494, 73] width 135 height 5
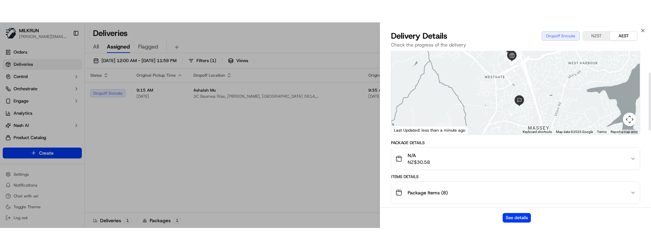
scroll to position [102, 0]
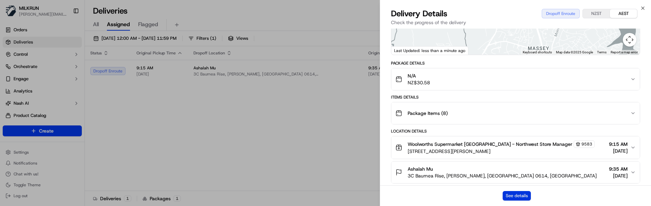
click at [523, 194] on button "See details" at bounding box center [517, 196] width 28 height 10
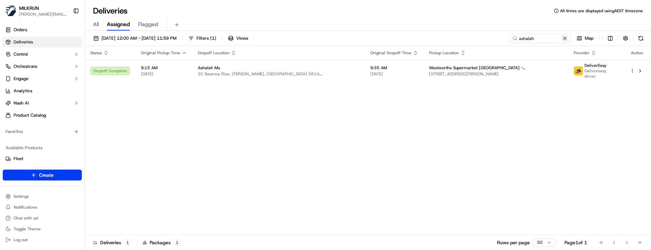
click at [564, 37] on button at bounding box center [564, 38] width 7 height 7
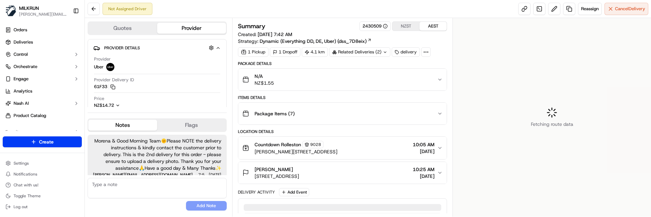
scroll to position [4, 0]
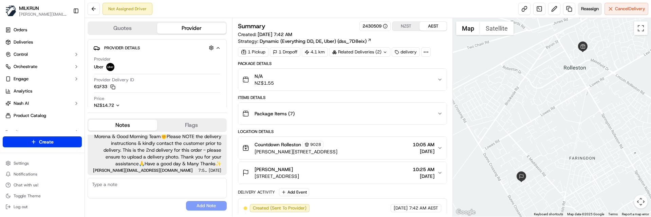
click at [585, 9] on span "Reassign" at bounding box center [590, 9] width 18 height 6
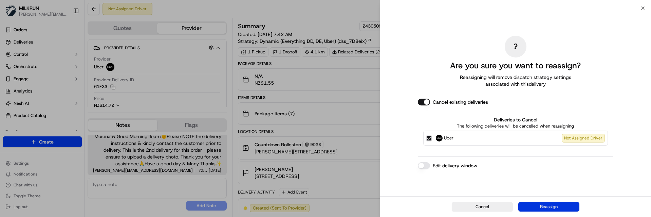
click at [550, 206] on button "Reassign" at bounding box center [548, 207] width 61 height 10
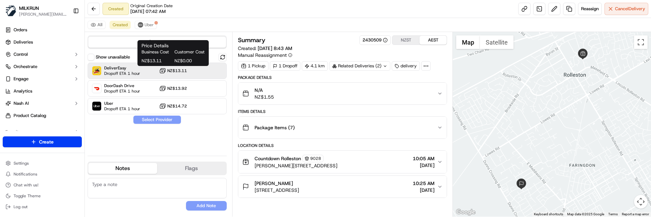
click at [182, 72] on span "NZ$13.11" at bounding box center [177, 70] width 20 height 5
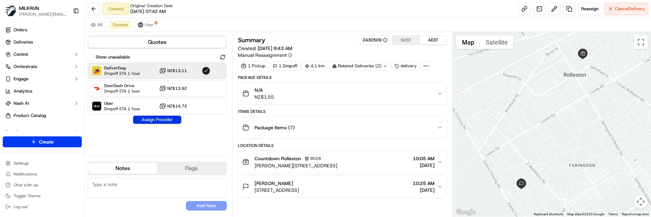
click at [167, 119] on button "Assign Provider" at bounding box center [157, 119] width 48 height 8
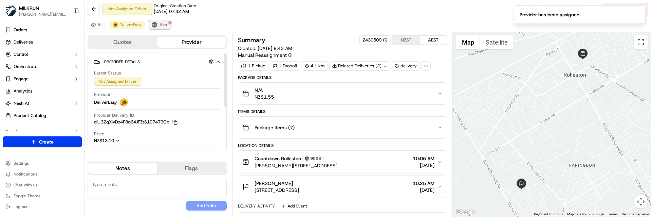
click at [160, 22] on span "Uber" at bounding box center [162, 24] width 9 height 5
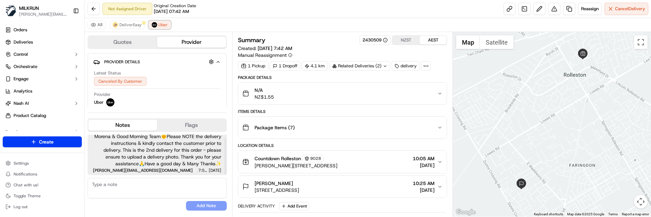
scroll to position [0, 0]
click at [127, 26] on span "DeliverEasy" at bounding box center [130, 24] width 22 height 5
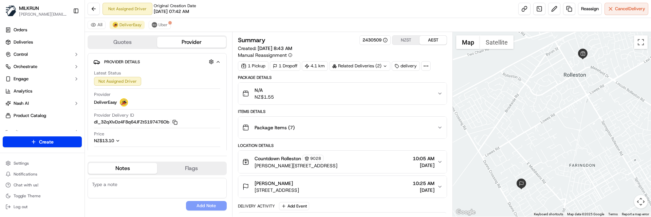
click at [131, 183] on textarea at bounding box center [157, 187] width 139 height 20
paste textarea "Good XXX Team🌞️Please NOTE the delivery instructions & kindly contact the custo…"
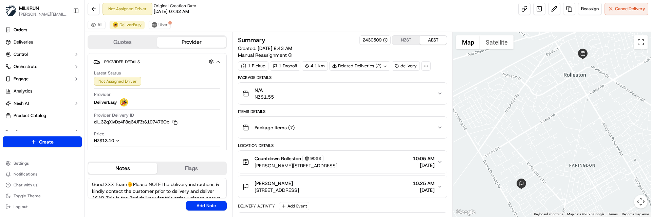
drag, startPoint x: 128, startPoint y: 184, endPoint x: 84, endPoint y: 183, distance: 44.5
click at [84, 183] on div "[PERSON_NAME] [PERSON_NAME][EMAIL_ADDRESS][DOMAIN_NAME] Toggle Sidebar Orders D…" at bounding box center [325, 108] width 651 height 217
type textarea "Morena & Good Morning Team🌞️Please NOTE the delivery instructions & kindly cont…"
click at [203, 203] on button "Add Note" at bounding box center [206, 206] width 41 height 10
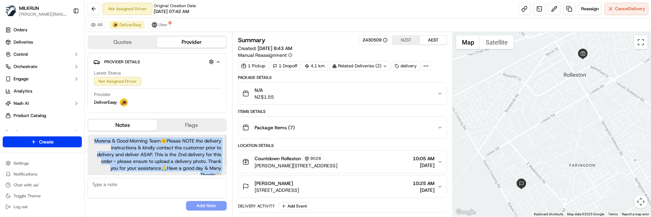
drag, startPoint x: 221, startPoint y: 161, endPoint x: 92, endPoint y: 137, distance: 131.5
click at [92, 137] on div "Morena & Good Morning Team🌞️Please NOTE the delivery instructions & kindly cont…" at bounding box center [157, 160] width 139 height 52
copy span "Morena & Good Morning Team🌞️Please NOTE the delivery instructions & kindly cont…"
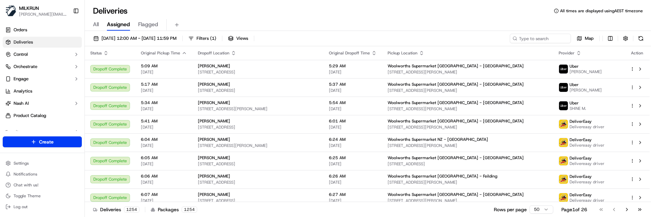
click at [525, 38] on input at bounding box center [540, 39] width 61 height 10
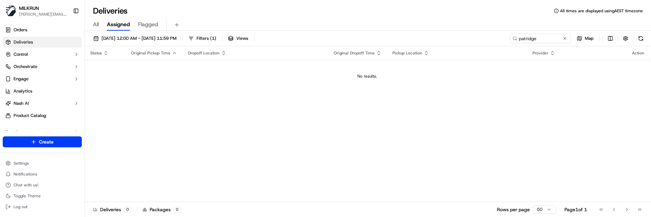
drag, startPoint x: 529, startPoint y: 41, endPoint x: 392, endPoint y: 33, distance: 137.4
click at [392, 33] on div "[DATE] 12:00 AM - [DATE] 11:59 PM Filters ( 1 ) Views patridge Map Status Origi…" at bounding box center [368, 124] width 566 height 187
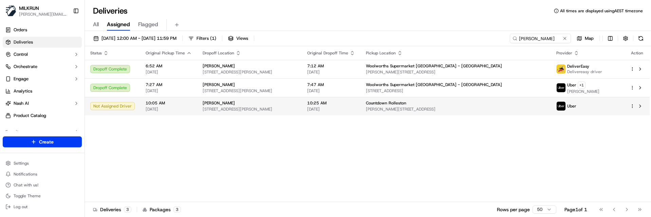
type input "[PERSON_NAME]"
click at [355, 101] on span "10:25 AM" at bounding box center [331, 102] width 48 height 5
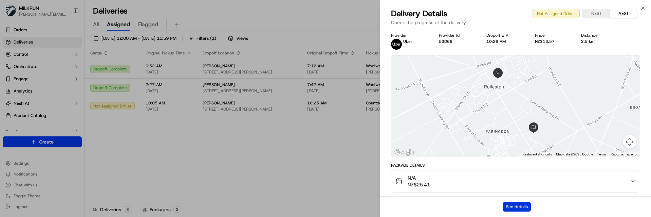
click at [527, 205] on button "See details" at bounding box center [517, 207] width 28 height 10
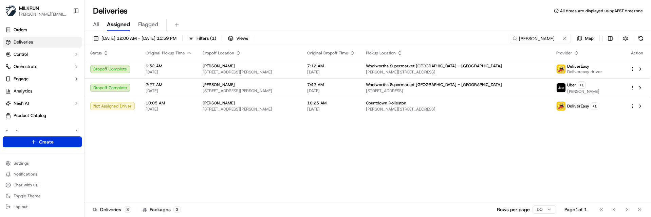
click at [60, 140] on html "[PERSON_NAME] [PERSON_NAME][EMAIL_ADDRESS][DOMAIN_NAME] Toggle Sidebar Orders D…" at bounding box center [325, 108] width 651 height 217
click at [110, 156] on link "Delivery" at bounding box center [123, 154] width 76 height 12
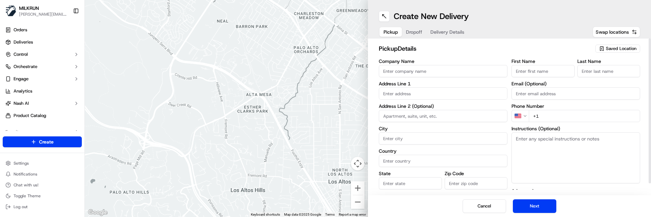
click at [613, 49] on span "Saved Location" at bounding box center [621, 48] width 31 height 6
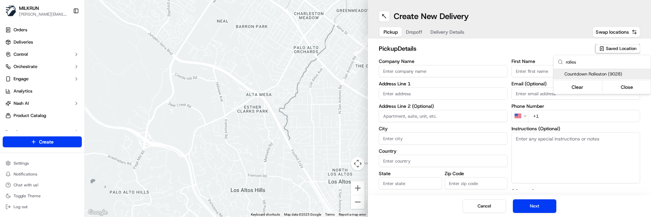
type input "rolles"
click at [601, 74] on span "Countdown Rolleston (9028)" at bounding box center [605, 74] width 83 height 6
type input "Countdown Rolleston"
type input "[PERSON_NAME] St & Rolleston Dr"
type input "Rolleston"
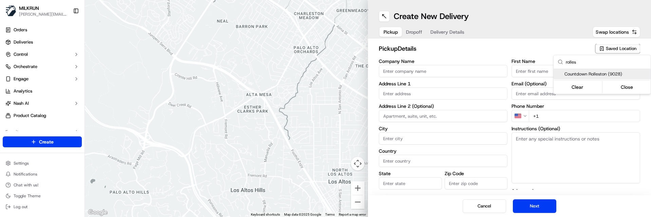
type input "NZ"
type input "Canterbury"
type input "7614"
type input "[PHONE_NUMBER]"
type textarea "Park in customer carpark, enter the store, DO NOT take orders from the stand wi…"
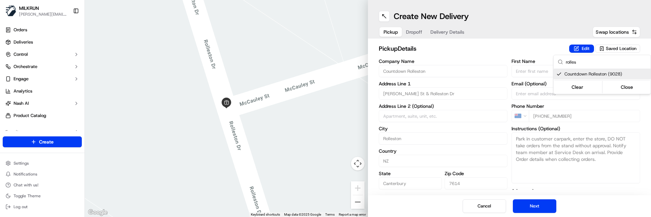
click at [578, 177] on html "[PERSON_NAME] [PERSON_NAME][EMAIL_ADDRESS][DOMAIN_NAME] Toggle Sidebar Orders D…" at bounding box center [325, 108] width 651 height 217
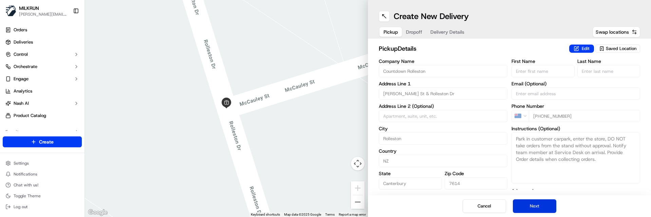
click at [533, 204] on button "Next" at bounding box center [534, 206] width 43 height 14
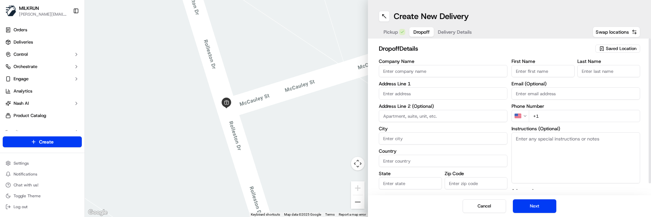
click at [408, 201] on div "Cancel Next" at bounding box center [509, 206] width 283 height 22
click at [523, 70] on input "First Name" at bounding box center [542, 71] width 63 height 12
paste input "[PERSON_NAME]"
drag, startPoint x: 561, startPoint y: 72, endPoint x: 534, endPoint y: 72, distance: 26.8
click at [534, 72] on input "[PERSON_NAME]" at bounding box center [542, 71] width 63 height 12
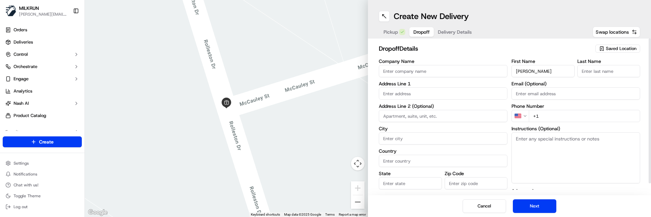
type input "[PERSON_NAME]"
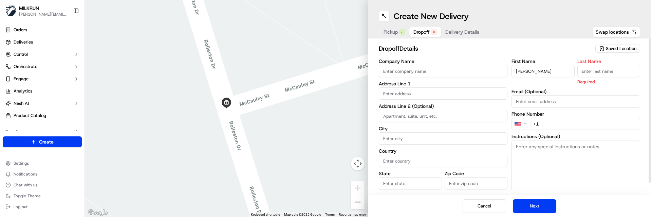
click at [615, 73] on input "Last Name" at bounding box center [608, 71] width 63 height 12
paste input "[PERSON_NAME]"
click at [585, 72] on input "[PERSON_NAME]" at bounding box center [608, 71] width 63 height 12
type input "[PERSON_NAME]"
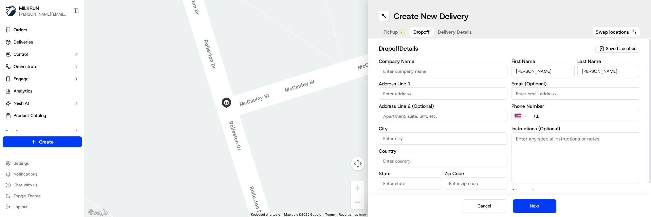
click at [520, 72] on input "[PERSON_NAME]" at bounding box center [542, 71] width 63 height 12
type input "[PERSON_NAME]"
drag, startPoint x: 530, startPoint y: 160, endPoint x: 515, endPoint y: 153, distance: 16.3
click at [530, 160] on textarea "Instructions (Optional)" at bounding box center [575, 157] width 129 height 51
click at [409, 92] on input "text" at bounding box center [443, 93] width 129 height 12
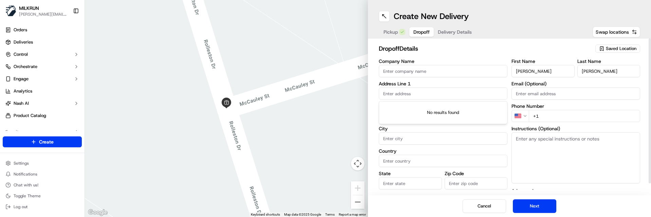
paste input "[STREET_ADDRESS][PERSON_NAME]"
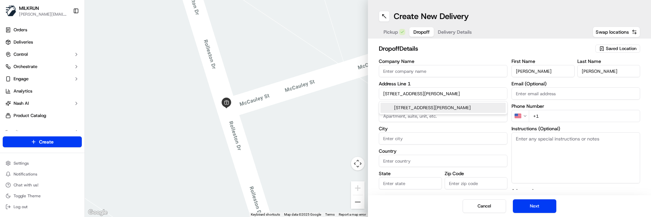
click at [424, 111] on div "[STREET_ADDRESS][PERSON_NAME]" at bounding box center [442, 107] width 125 height 10
type input "[STREET_ADDRESS][PERSON_NAME]"
type input "Rolleston"
type input "[GEOGRAPHIC_DATA]"
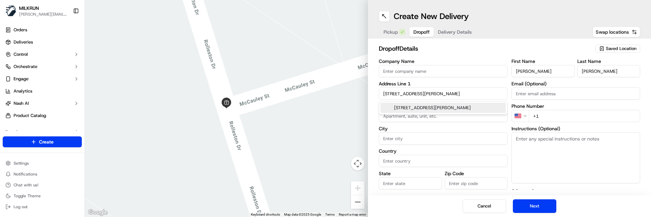
type input "7615"
type input "[STREET_ADDRESS][PERSON_NAME]"
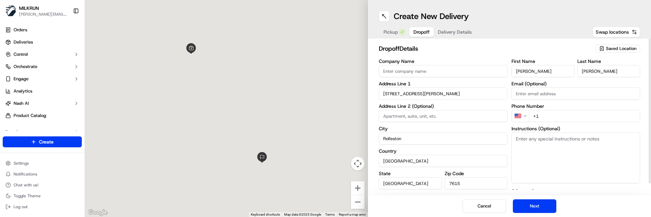
scroll to position [0, 0]
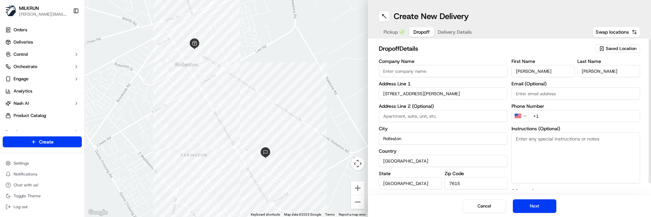
drag, startPoint x: 551, startPoint y: 152, endPoint x: 548, endPoint y: 145, distance: 7.6
click at [551, 152] on textarea "Instructions (Optional)" at bounding box center [575, 157] width 129 height 51
drag, startPoint x: 551, startPoint y: 115, endPoint x: 483, endPoint y: 108, distance: 68.3
click at [489, 108] on div "Company Name Address Line 1 [GEOGRAPHIC_DATA][PERSON_NAME] Address Line 2 (Opti…" at bounding box center [509, 130] width 261 height 143
paste input "27 864 1875"
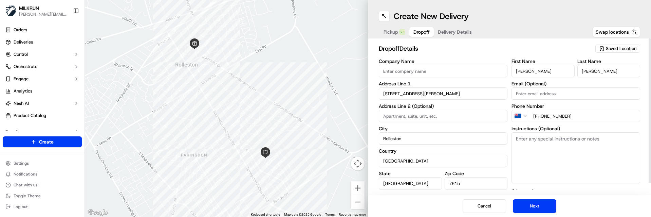
type input "[PHONE_NUMBER]"
click at [534, 155] on textarea "Instructions (Optional)" at bounding box center [575, 157] width 129 height 51
paste textarea "Leave at door"
click at [567, 143] on textarea "Leave at door" at bounding box center [575, 157] width 129 height 51
paste textarea "Don’t knock please"
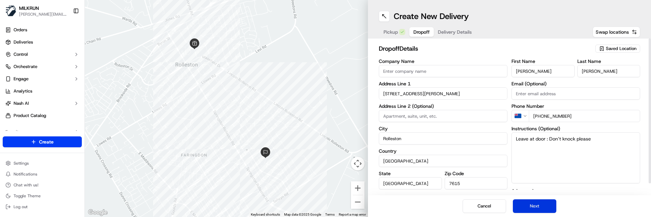
type textarea "Leave at door : Don’t knock please"
click at [538, 206] on button "Next" at bounding box center [534, 206] width 43 height 14
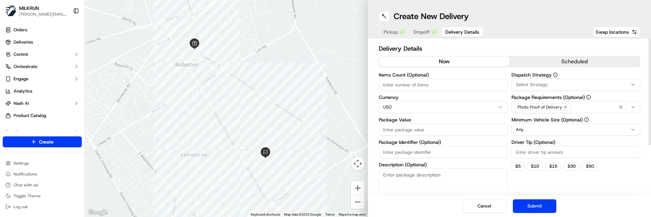
drag, startPoint x: 427, startPoint y: 207, endPoint x: 427, endPoint y: 192, distance: 15.3
click at [427, 207] on div "Cancel Submit" at bounding box center [509, 206] width 283 height 22
click at [405, 82] on input "Items Count (Optional)" at bounding box center [443, 84] width 129 height 12
type input "4"
click at [399, 106] on html "[PERSON_NAME] [PERSON_NAME][EMAIL_ADDRESS][DOMAIN_NAME] Toggle Sidebar Orders D…" at bounding box center [325, 108] width 651 height 217
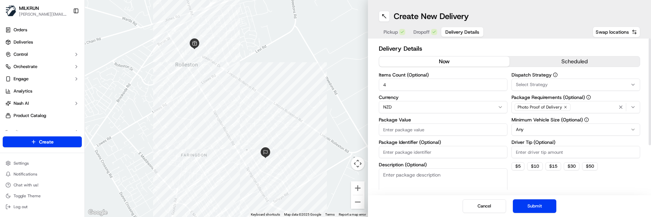
click at [405, 130] on input "Package Value" at bounding box center [443, 129] width 129 height 12
type input "35"
click at [520, 203] on button "Submit" at bounding box center [534, 206] width 43 height 14
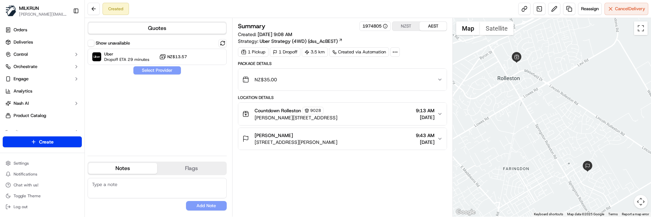
click at [103, 42] on label "Show unavailable" at bounding box center [113, 43] width 34 height 6
click at [94, 42] on button "Show unavailable" at bounding box center [91, 43] width 7 height 7
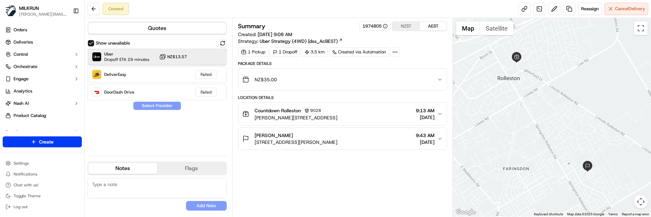
click at [125, 58] on span "Dropoff ETA 29 minutes" at bounding box center [126, 59] width 45 height 5
click at [165, 106] on button "Assign Provider" at bounding box center [157, 105] width 48 height 8
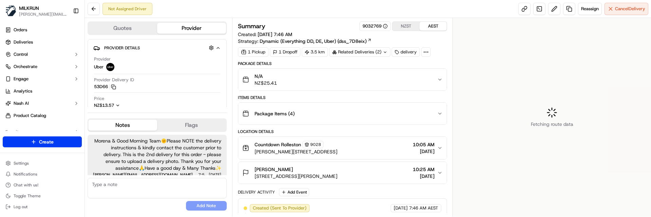
scroll to position [4, 0]
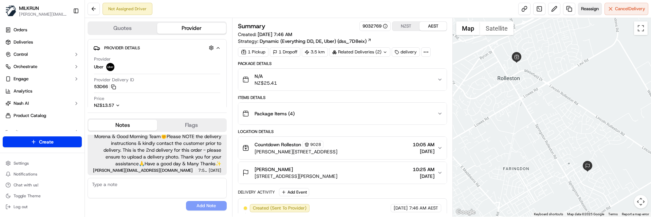
click at [585, 6] on span "Reassign" at bounding box center [590, 9] width 18 height 6
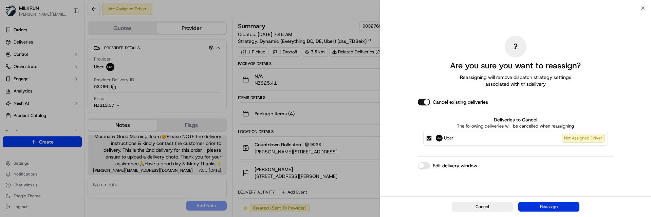
click at [541, 206] on button "Reassign" at bounding box center [548, 207] width 61 height 10
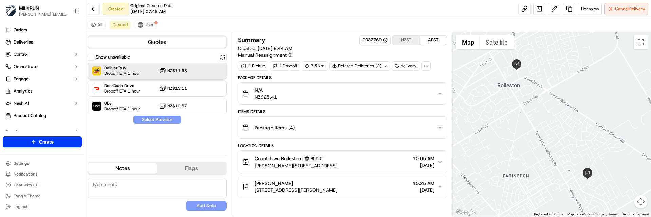
click at [140, 71] on span "Dropoff ETA 1 hour" at bounding box center [122, 73] width 36 height 5
click at [157, 116] on button "Assign Provider" at bounding box center [157, 119] width 48 height 8
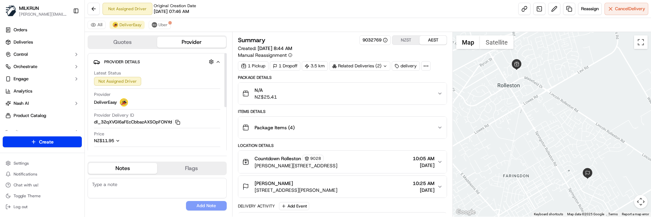
click at [133, 168] on button "Notes" at bounding box center [122, 168] width 69 height 11
click at [137, 186] on textarea at bounding box center [157, 187] width 139 height 20
paste textarea "Morena & Good Morning Team🌞️Please NOTE the delivery instructions & kindly cont…"
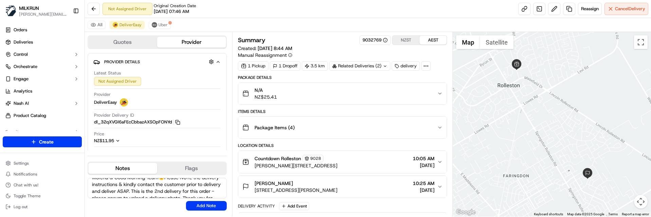
scroll to position [0, 0]
type textarea "Morena & Good Morning Team🌞️Please NOTE the delivery instructions & kindly cont…"
click at [198, 204] on button "Add Note" at bounding box center [206, 206] width 41 height 10
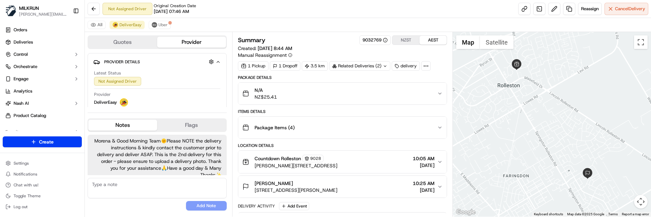
scroll to position [11, 0]
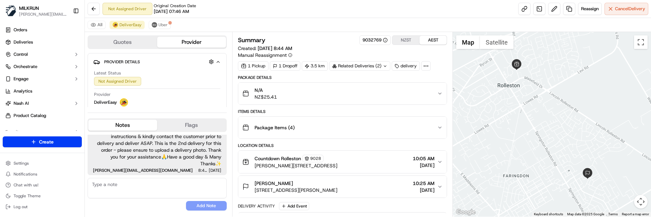
drag, startPoint x: 183, startPoint y: 112, endPoint x: 184, endPoint y: 94, distance: 18.4
click at [183, 112] on div at bounding box center [157, 112] width 139 height 0
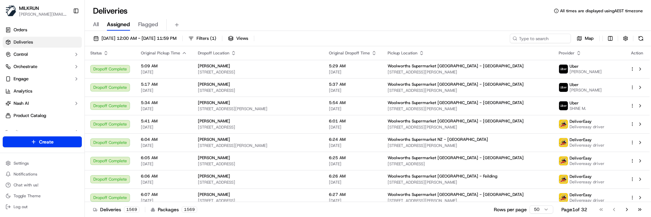
click at [271, 12] on div "Deliveries All times are displayed using AEST timezone" at bounding box center [368, 10] width 566 height 11
click at [213, 11] on div "Deliveries All times are displayed using AEST timezone" at bounding box center [368, 10] width 566 height 11
click at [527, 43] on input at bounding box center [529, 39] width 81 height 10
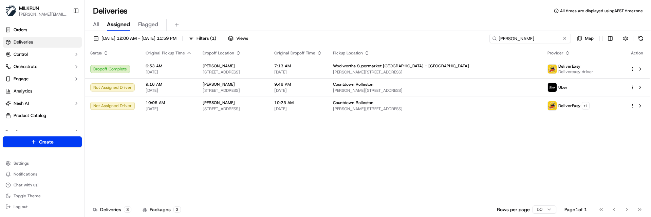
type input "[PERSON_NAME]"
click at [247, 138] on div "Status Original Pickup Time Dropoff Location Original Dropoff Time Pickup Locat…" at bounding box center [367, 123] width 565 height 155
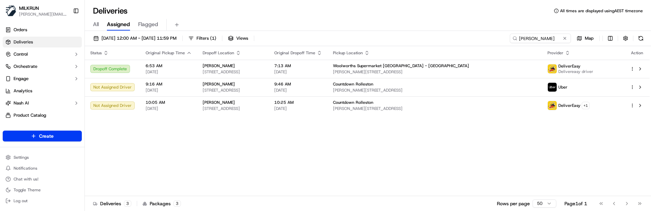
click at [189, 138] on div "Status Original Pickup Time Dropoff Location Original Dropoff Time Pickup Locat…" at bounding box center [367, 121] width 565 height 150
click at [209, 166] on div "Status Original Pickup Time Dropoff Location Original Dropoff Time Pickup Locat…" at bounding box center [367, 121] width 565 height 150
click at [229, 157] on div "Status Original Pickup Time Dropoff Location Original Dropoff Time Pickup Locat…" at bounding box center [367, 121] width 565 height 150
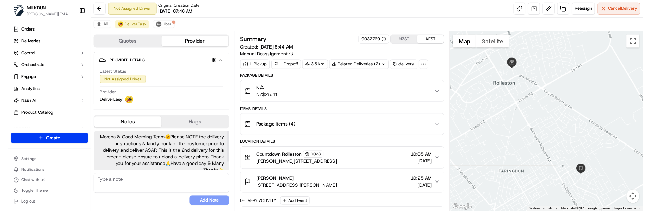
scroll to position [11, 0]
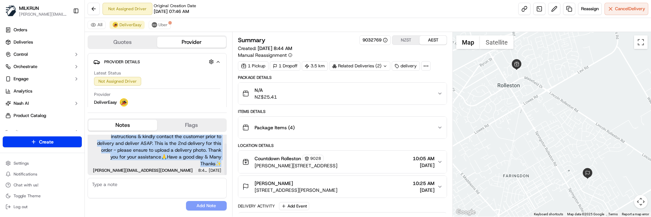
drag, startPoint x: 93, startPoint y: 140, endPoint x: 221, endPoint y: 160, distance: 128.8
click at [221, 160] on span "Morena & Good Morning Team🌞️Please NOTE the delivery instructions & kindly cont…" at bounding box center [157, 146] width 128 height 41
copy span "Morena & Good Morning Team🌞️Please NOTE the delivery instructions & kindly cont…"
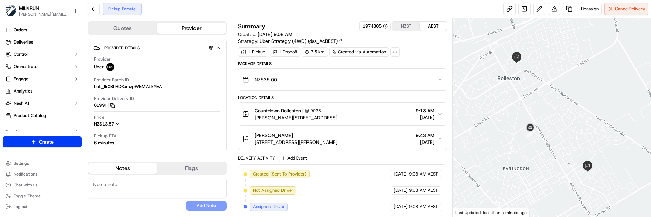
click at [121, 165] on button "Notes" at bounding box center [122, 168] width 69 height 11
click at [136, 180] on textarea at bounding box center [157, 187] width 139 height 20
paste textarea "Morena & Good Morning Team🌞️Please NOTE the delivery instructions & kindly cont…"
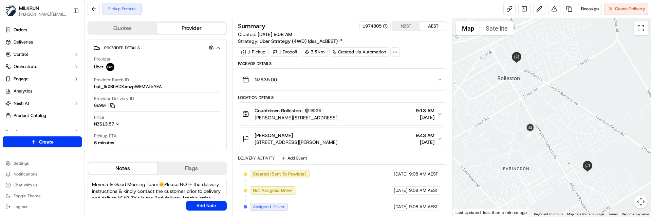
drag, startPoint x: 160, startPoint y: 184, endPoint x: 148, endPoint y: 184, distance: 11.5
click at [148, 184] on textarea "Morena & Good Morning Team🌞️Please NOTE the delivery instructions & kindly cont…" at bounding box center [157, 187] width 139 height 20
type textarea "Morena & Good Morning Tarun🌞️Please NOTE the delivery instructions & kindly con…"
click at [199, 203] on button "Add Note" at bounding box center [206, 206] width 41 height 10
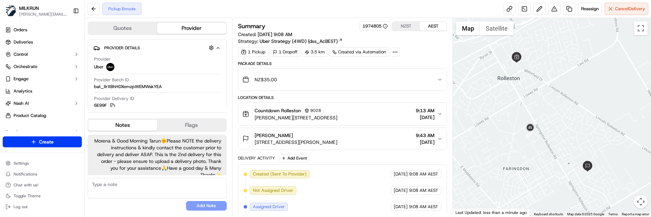
scroll to position [11, 0]
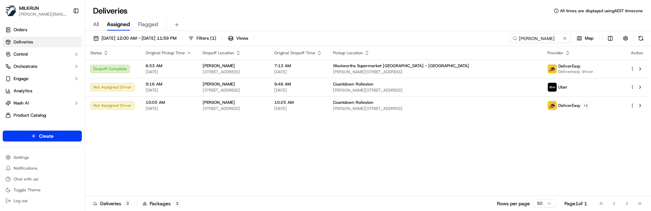
drag, startPoint x: 270, startPoint y: 159, endPoint x: 292, endPoint y: 146, distance: 25.6
click at [271, 159] on div "Status Original Pickup Time Dropoff Location Original Dropoff Time Pickup Locat…" at bounding box center [367, 121] width 565 height 150
drag, startPoint x: 552, startPoint y: 39, endPoint x: 400, endPoint y: 31, distance: 151.9
click at [404, 31] on div "[DATE] 12:00 AM - [DATE] 11:59 PM Filters ( 1 ) Views [PERSON_NAME] Map Status …" at bounding box center [368, 122] width 566 height 182
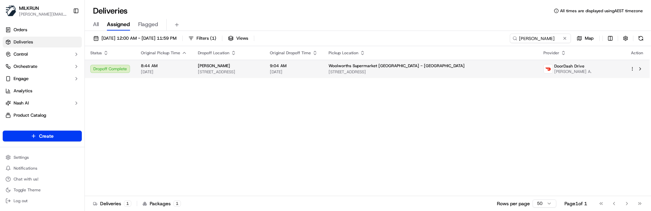
click at [318, 71] on span "[DATE]" at bounding box center [294, 71] width 48 height 5
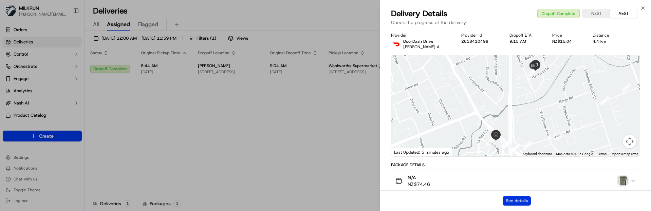
click at [527, 199] on button "See details" at bounding box center [517, 201] width 28 height 10
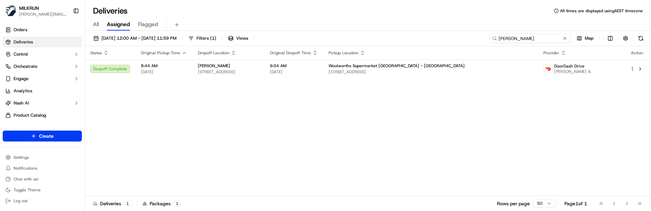
drag, startPoint x: 543, startPoint y: 36, endPoint x: 457, endPoint y: 33, distance: 86.2
click at [457, 33] on div "[DATE] 12:00 AM - [DATE] 11:59 PM Filters ( 1 ) Views [PERSON_NAME] Map Status …" at bounding box center [368, 122] width 566 height 182
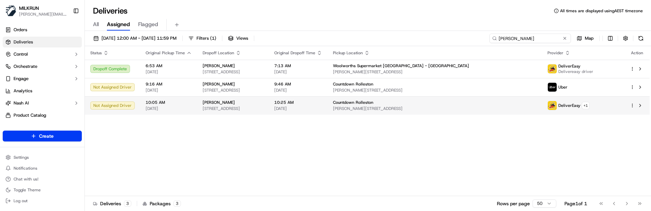
type input "[PERSON_NAME]"
click at [604, 105] on div "DeliverEasy + 1" at bounding box center [583, 106] width 72 height 10
click at [536, 110] on span "[PERSON_NAME][STREET_ADDRESS]" at bounding box center [434, 108] width 203 height 5
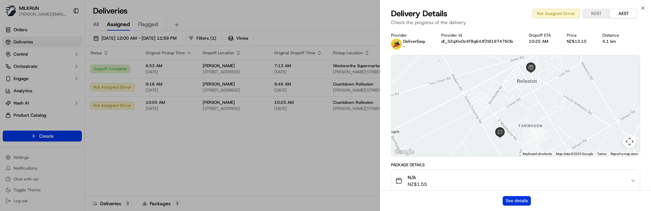
click at [524, 197] on button "See details" at bounding box center [517, 201] width 28 height 10
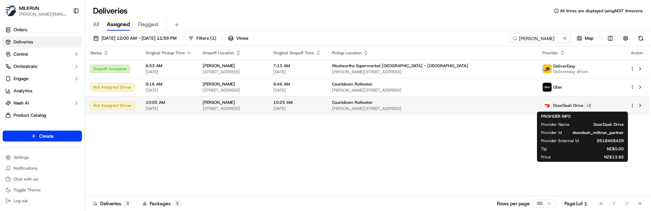
click at [603, 106] on html "[PERSON_NAME] [PERSON_NAME][EMAIL_ADDRESS][DOMAIN_NAME] Toggle Sidebar Orders D…" at bounding box center [325, 105] width 651 height 211
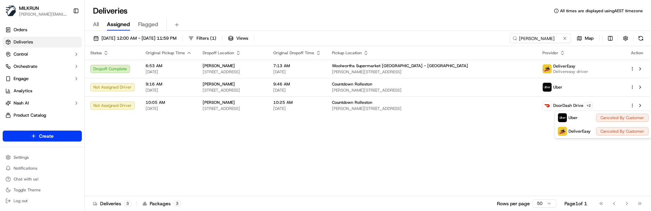
click at [425, 165] on html "[PERSON_NAME] [PERSON_NAME][EMAIL_ADDRESS][DOMAIN_NAME] Toggle Sidebar Orders D…" at bounding box center [325, 105] width 651 height 211
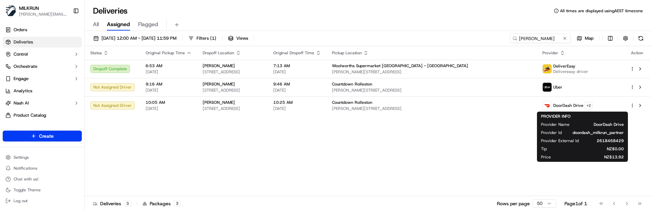
click at [410, 150] on div "Status Original Pickup Time Dropoff Location Original Dropoff Time Pickup Locat…" at bounding box center [367, 121] width 565 height 150
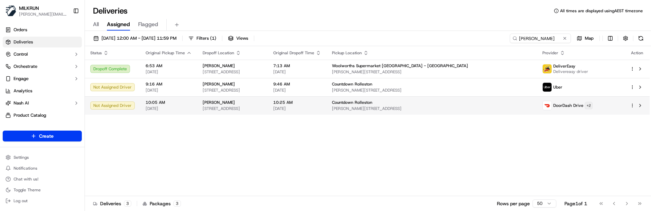
click at [601, 105] on html "[PERSON_NAME] [PERSON_NAME][EMAIL_ADDRESS][DOMAIN_NAME] Toggle Sidebar Orders D…" at bounding box center [325, 105] width 651 height 211
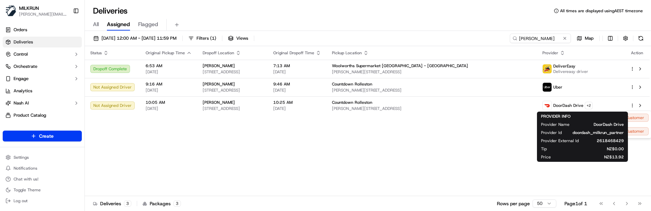
click at [455, 148] on html "[PERSON_NAME] [PERSON_NAME][EMAIL_ADDRESS][DOMAIN_NAME] Toggle Sidebar Orders D…" at bounding box center [325, 105] width 651 height 211
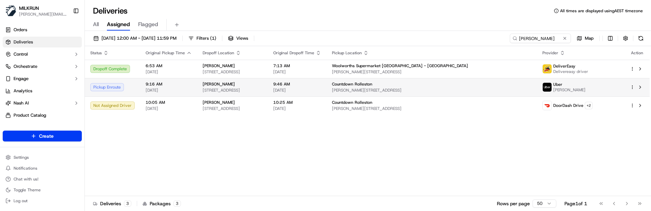
click at [209, 86] on span "[PERSON_NAME]" at bounding box center [219, 83] width 32 height 5
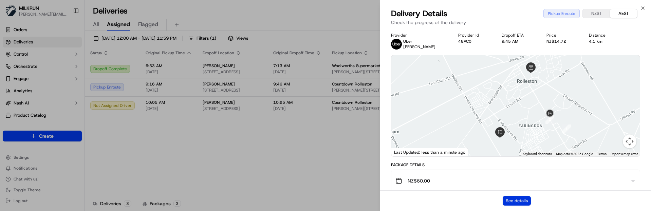
click at [509, 197] on button "See details" at bounding box center [517, 201] width 28 height 10
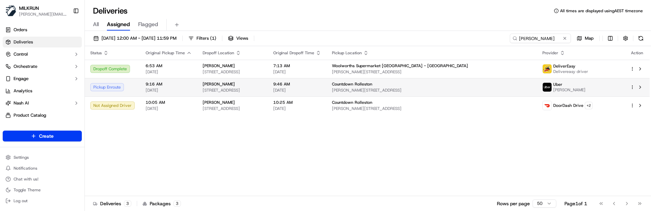
click at [632, 85] on html "[PERSON_NAME] [PERSON_NAME][EMAIL_ADDRESS][DOMAIN_NAME] Toggle Sidebar Orders D…" at bounding box center [325, 105] width 651 height 211
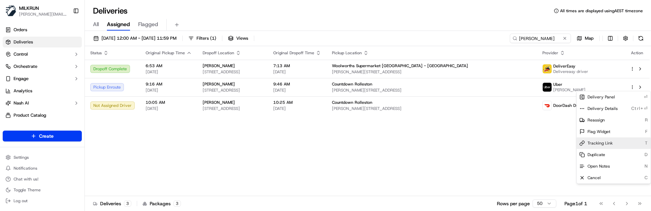
click at [602, 144] on span "Tracking Link" at bounding box center [599, 142] width 25 height 5
drag, startPoint x: 257, startPoint y: 159, endPoint x: 397, endPoint y: 140, distance: 141.3
click at [263, 159] on html "[PERSON_NAME] [PERSON_NAME][EMAIL_ADDRESS][DOMAIN_NAME] Toggle Sidebar Orders D…" at bounding box center [325, 105] width 651 height 211
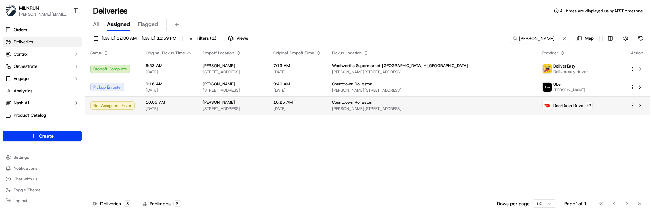
click at [633, 106] on html "[PERSON_NAME] [PERSON_NAME][EMAIL_ADDRESS][DOMAIN_NAME] Toggle Sidebar Orders D…" at bounding box center [325, 105] width 651 height 211
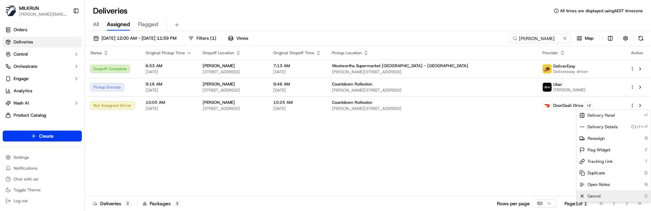
click at [601, 193] on div "Cancel C" at bounding box center [614, 196] width 74 height 12
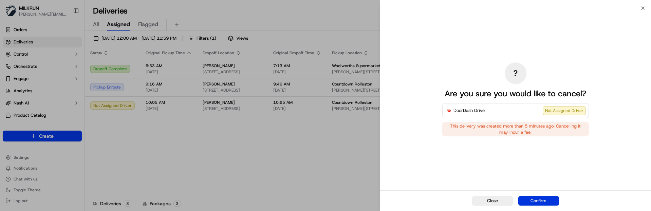
click at [555, 198] on button "Confirm" at bounding box center [538, 201] width 41 height 10
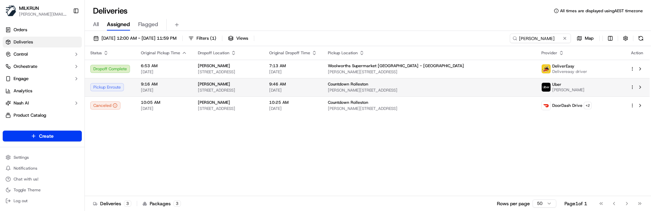
click at [258, 83] on div "[PERSON_NAME]" at bounding box center [228, 83] width 60 height 5
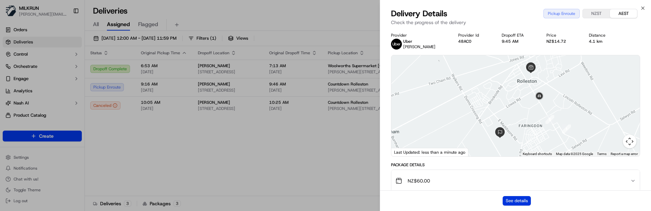
click at [517, 199] on button "See details" at bounding box center [517, 201] width 28 height 10
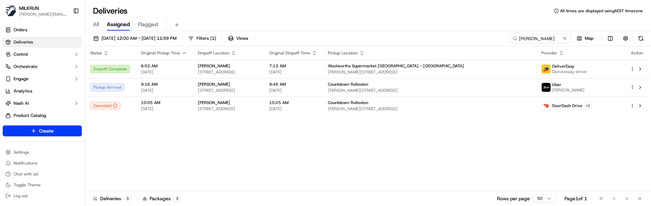
drag, startPoint x: 315, startPoint y: 145, endPoint x: 328, endPoint y: 131, distance: 19.5
click at [315, 145] on div "Status Original Pickup Time Dropoff Location Original Dropoff Time Pickup Locat…" at bounding box center [367, 118] width 565 height 145
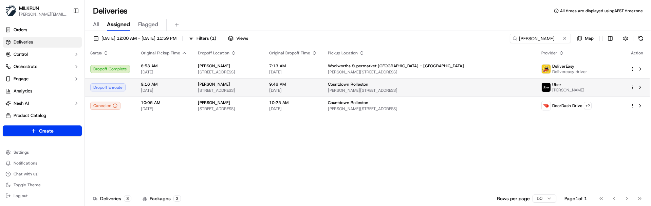
click at [221, 89] on span "[STREET_ADDRESS]" at bounding box center [228, 90] width 60 height 5
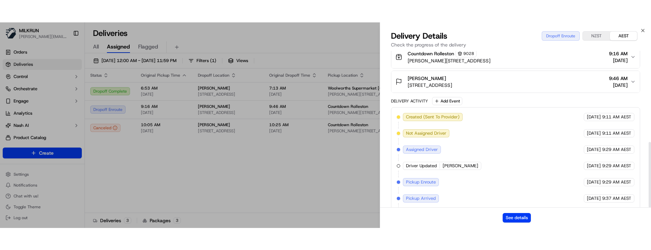
scroll to position [218, 0]
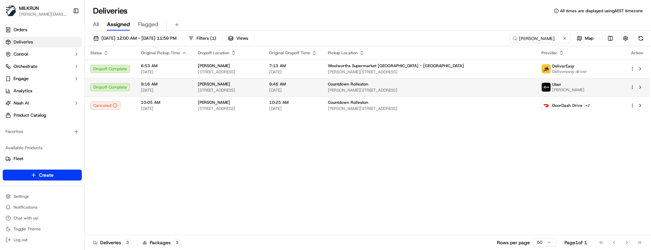
click at [186, 88] on td "9:16 AM [DATE]" at bounding box center [163, 87] width 57 height 18
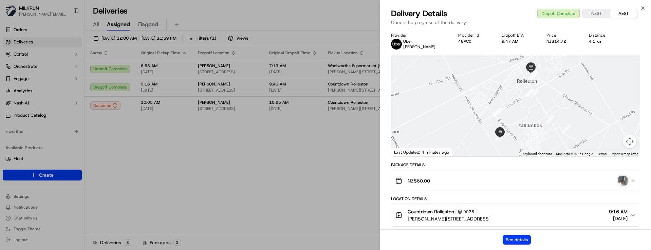
scroll to position [34, 0]
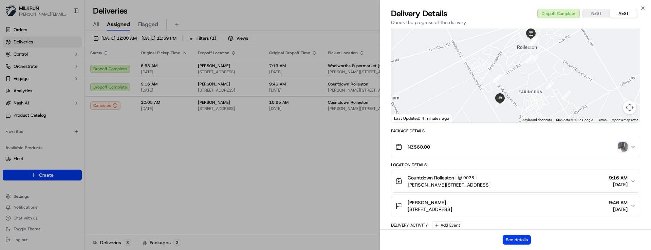
click at [623, 144] on img "button" at bounding box center [623, 147] width 10 height 10
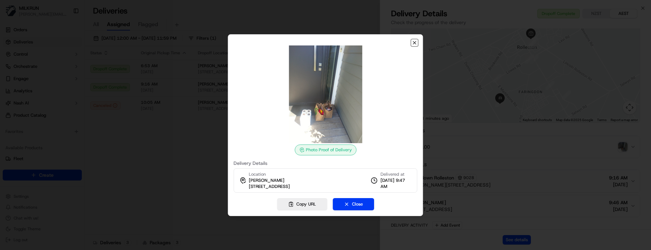
click at [416, 42] on icon "button" at bounding box center [414, 42] width 5 height 5
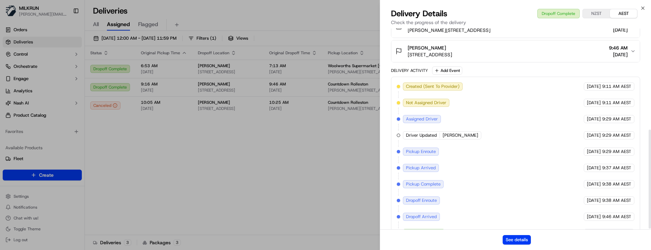
scroll to position [206, 0]
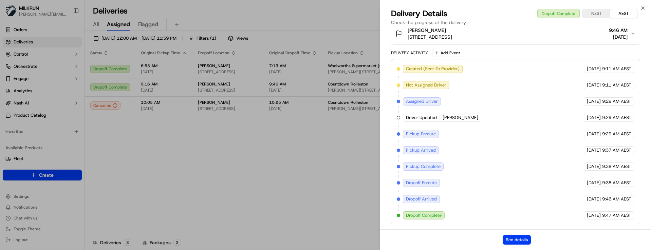
drag, startPoint x: 184, startPoint y: 159, endPoint x: 195, endPoint y: 154, distance: 12.0
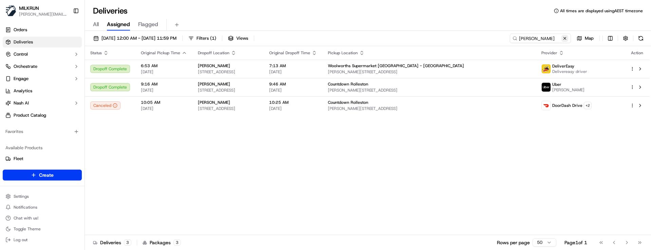
click at [564, 37] on button at bounding box center [564, 38] width 7 height 7
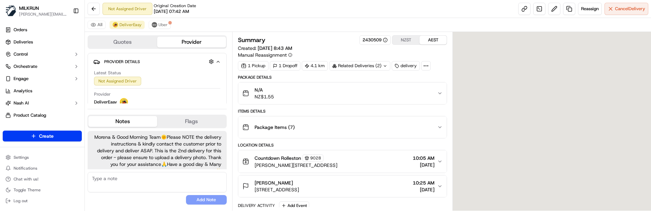
scroll to position [13, 0]
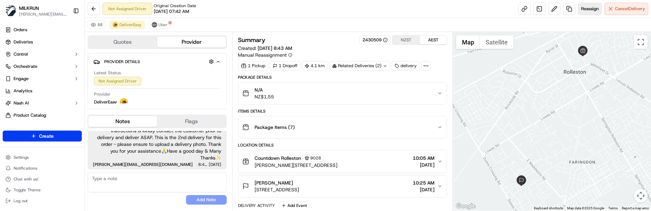
click at [594, 8] on span "Reassign" at bounding box center [590, 9] width 18 height 6
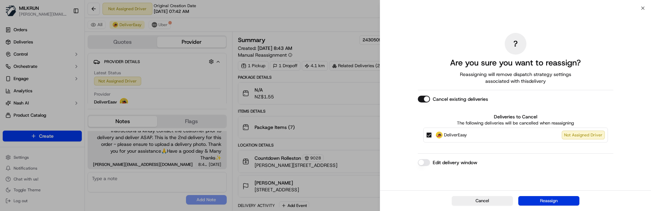
click at [550, 201] on button "Reassign" at bounding box center [548, 201] width 61 height 10
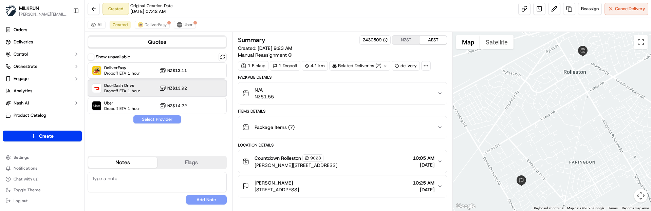
click at [117, 88] on span "DoorDash Drive" at bounding box center [122, 85] width 36 height 5
click at [143, 119] on button "Assign Provider" at bounding box center [157, 119] width 48 height 8
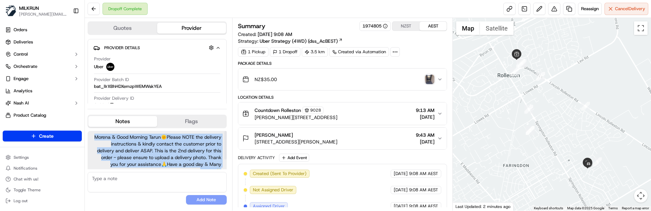
drag, startPoint x: 221, startPoint y: 156, endPoint x: 97, endPoint y: 133, distance: 126.4
click at [97, 133] on div "Morena & Good Morning Tarun🌞️Please NOTE the delivery instructions & kindly con…" at bounding box center [157, 157] width 139 height 52
copy span "Morena & Good Morning Tarun🌞️Please NOTE the delivery instructions & kindly con…"
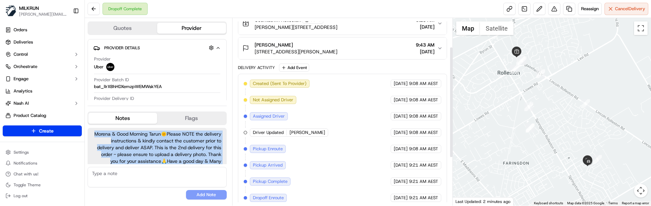
scroll to position [128, 0]
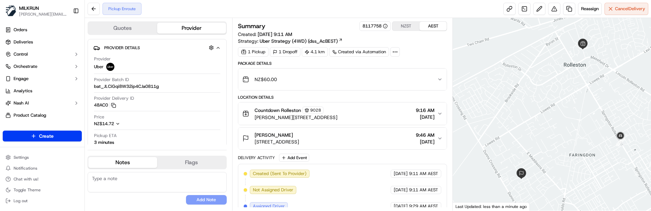
click at [130, 161] on button "Notes" at bounding box center [122, 162] width 69 height 11
click at [139, 183] on textarea at bounding box center [157, 182] width 139 height 20
paste textarea "Morena & Good Morning Tarun🌞️Please NOTE the delivery instructions & kindly con…"
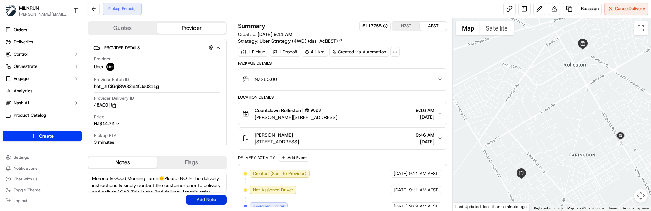
type textarea "Morena & Good Morning Tarun🌞️Please NOTE the delivery instructions & kindly con…"
click at [200, 198] on button "Add Note" at bounding box center [206, 200] width 41 height 10
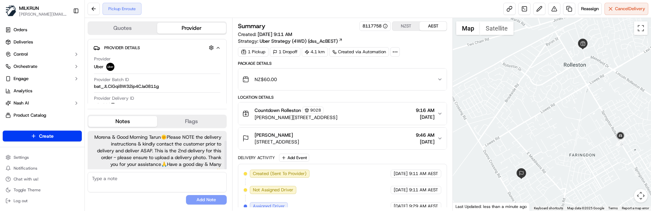
scroll to position [13, 0]
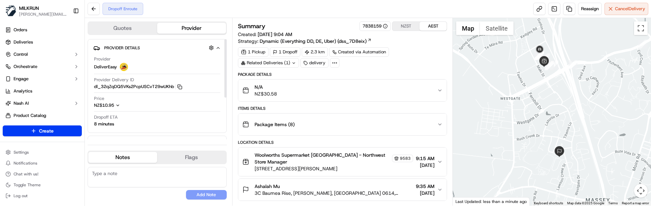
scroll to position [34, 0]
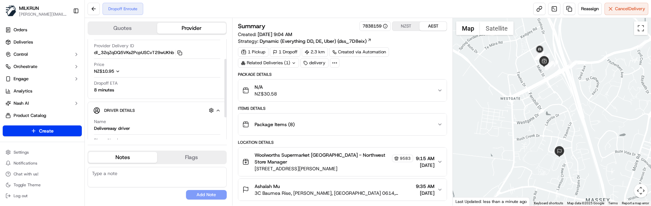
click at [164, 174] on textarea at bounding box center [157, 177] width 139 height 20
paste textarea "Good XXXX Team🌞️ Please can you deliver this order ASAP as the customer has bee…"
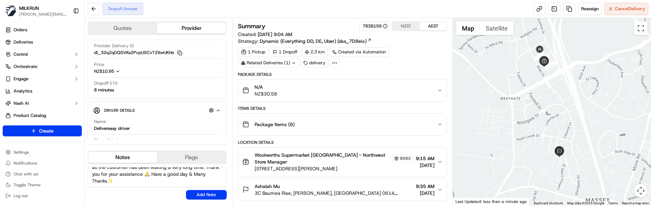
scroll to position [0, 0]
drag, startPoint x: 118, startPoint y: 173, endPoint x: 85, endPoint y: 172, distance: 32.6
click at [85, 172] on div "Quotes Provider Provider Details Hidden ( 3 ) Provider DeliverEasy Provider Del…" at bounding box center [158, 111] width 147 height 187
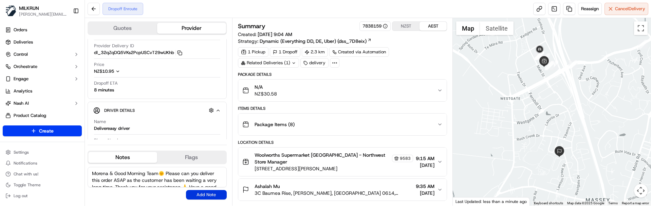
type textarea "Morena & Good Morning Team🌞️ Please can you deliver this order ASAP as the cust…"
click at [195, 194] on button "Add Note" at bounding box center [206, 195] width 41 height 10
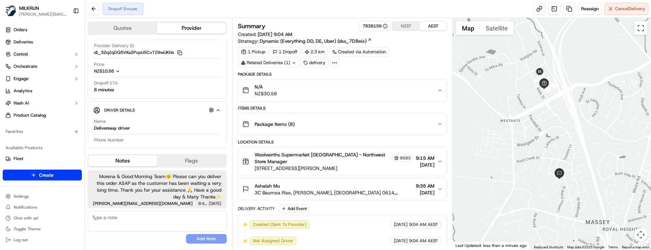
click at [140, 205] on div "No results found Add Note" at bounding box center [157, 227] width 139 height 33
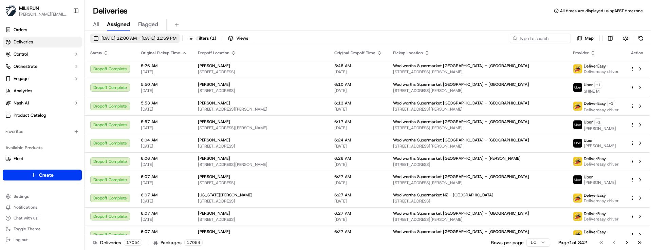
drag, startPoint x: 159, startPoint y: 38, endPoint x: 166, endPoint y: 40, distance: 7.1
click at [159, 38] on span "[DATE] 12:00 AM - [DATE] 11:59 PM" at bounding box center [138, 38] width 75 height 6
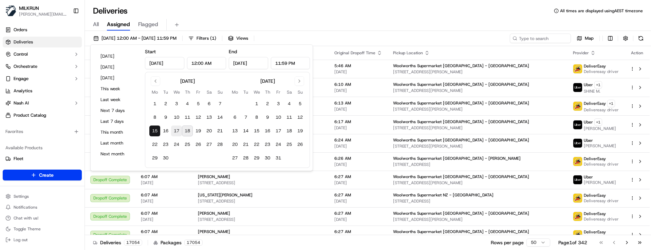
click at [178, 129] on button "17" at bounding box center [176, 131] width 11 height 11
type input "[DATE]"
click at [178, 129] on button "17" at bounding box center [176, 131] width 11 height 11
type input "[DATE]"
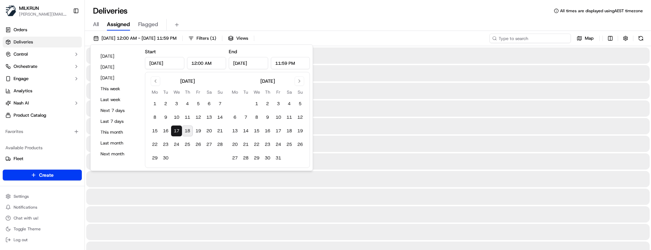
click at [535, 40] on input at bounding box center [529, 39] width 81 height 10
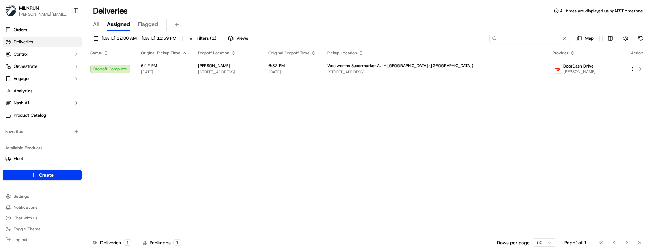
type input "j"
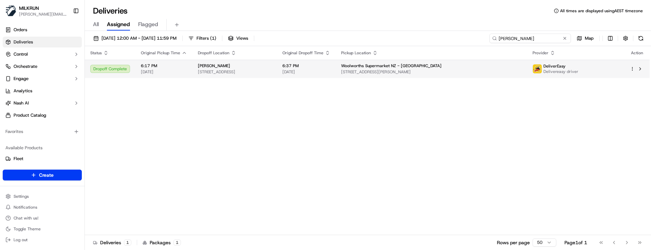
type input "[PERSON_NAME]"
click at [271, 65] on div "[PERSON_NAME]" at bounding box center [235, 65] width 74 height 5
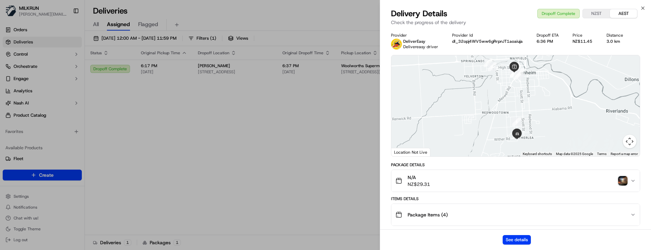
drag, startPoint x: 148, startPoint y: 131, endPoint x: 162, endPoint y: 92, distance: 41.4
